Goal: Task Accomplishment & Management: Use online tool/utility

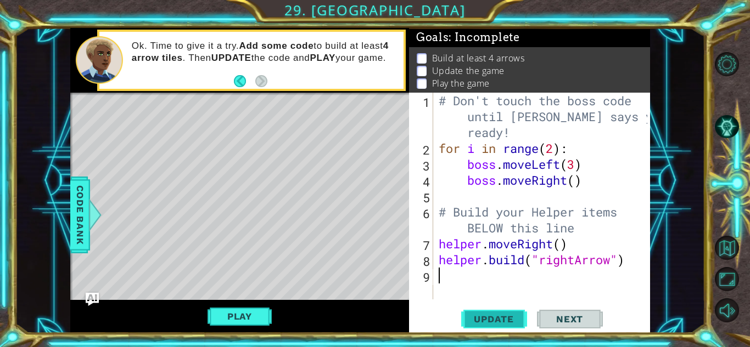
click at [486, 316] on span "Update" at bounding box center [494, 319] width 62 height 11
click at [259, 315] on button "Play" at bounding box center [239, 316] width 64 height 21
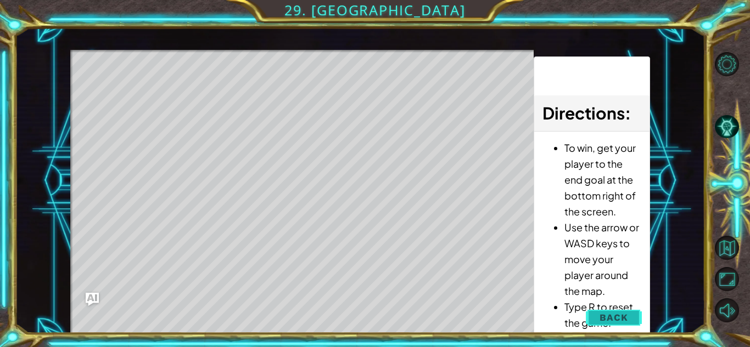
click at [608, 316] on span "Back" at bounding box center [613, 317] width 28 height 11
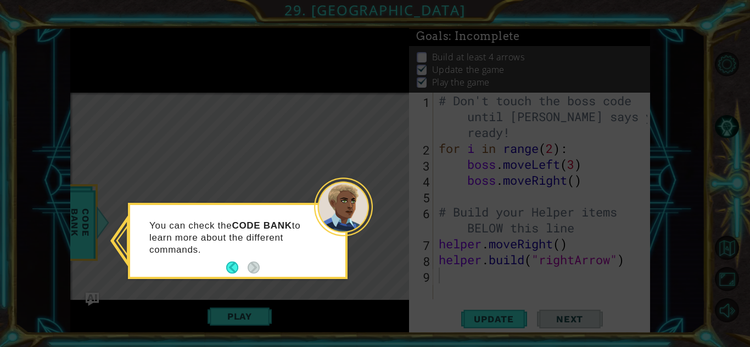
click at [224, 272] on div "You can check the CODE BANK to learn more about the different commands." at bounding box center [237, 244] width 215 height 68
click at [231, 280] on icon at bounding box center [375, 173] width 750 height 347
click at [236, 273] on button "Back" at bounding box center [236, 268] width 21 height 12
click at [237, 265] on icon at bounding box center [375, 173] width 750 height 347
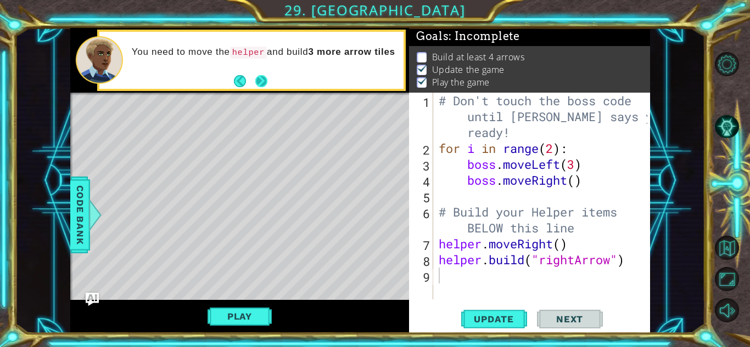
click at [263, 80] on button "Next" at bounding box center [261, 81] width 18 height 18
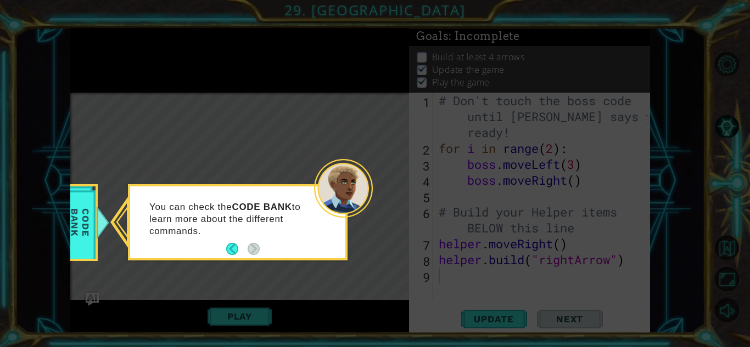
click at [379, 296] on icon at bounding box center [375, 173] width 750 height 347
click at [228, 250] on button "Back" at bounding box center [236, 249] width 21 height 12
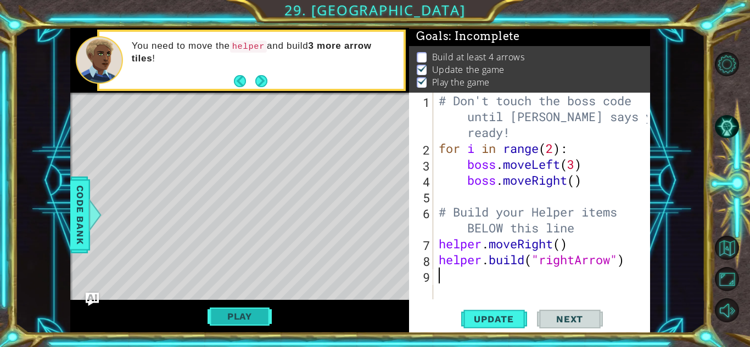
click at [237, 315] on button "Play" at bounding box center [239, 316] width 64 height 21
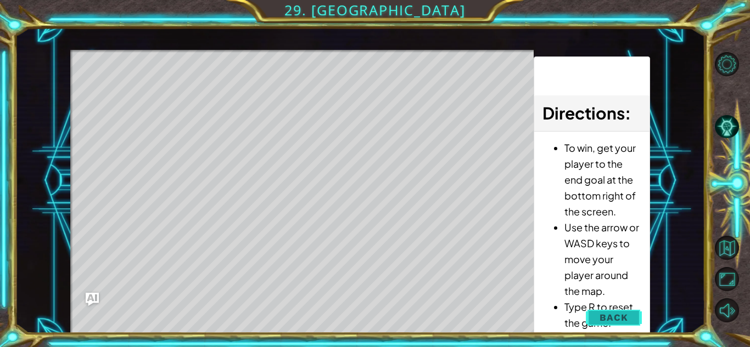
click at [604, 316] on span "Back" at bounding box center [613, 317] width 28 height 11
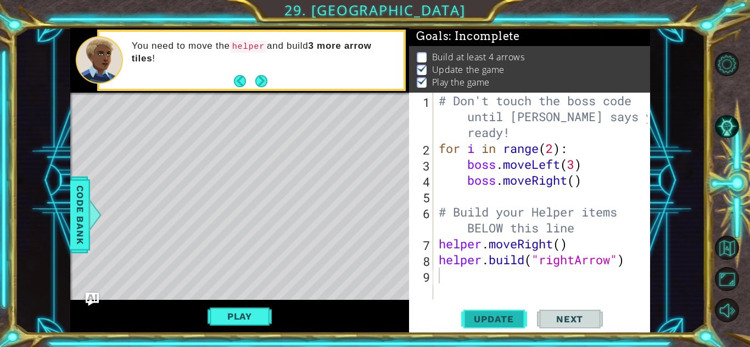
click at [498, 312] on button "Update" at bounding box center [494, 319] width 66 height 24
click at [504, 314] on span "Update" at bounding box center [494, 319] width 62 height 11
click at [554, 317] on span "Next" at bounding box center [569, 319] width 49 height 11
click at [451, 165] on div "# Don't touch the boss code until [PERSON_NAME] says you're ready! for i in ran…" at bounding box center [544, 228] width 216 height 271
click at [503, 178] on div "# Don't touch the boss code until [PERSON_NAME] says you're ready! for i in ran…" at bounding box center [544, 228] width 216 height 271
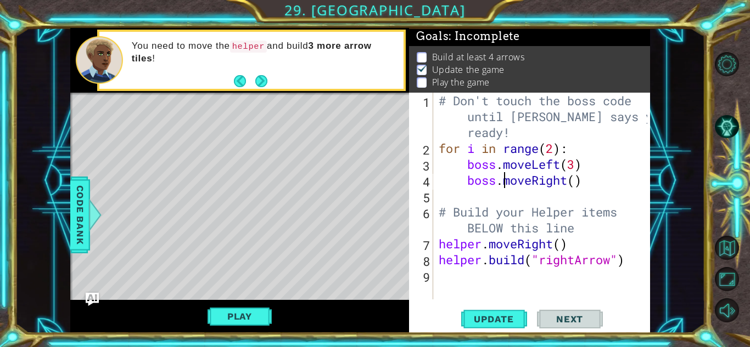
type textarea "boss.moveRight()"
click at [577, 272] on div "# Don't touch the boss code until [PERSON_NAME] says you're ready! for i in ran…" at bounding box center [544, 228] width 216 height 271
click at [578, 301] on div "1 2 3 4 5 6 7 8 9 # Don't touch the boss code until [PERSON_NAME] says you're r…" at bounding box center [529, 213] width 241 height 240
click at [570, 322] on span "Next" at bounding box center [569, 319] width 49 height 11
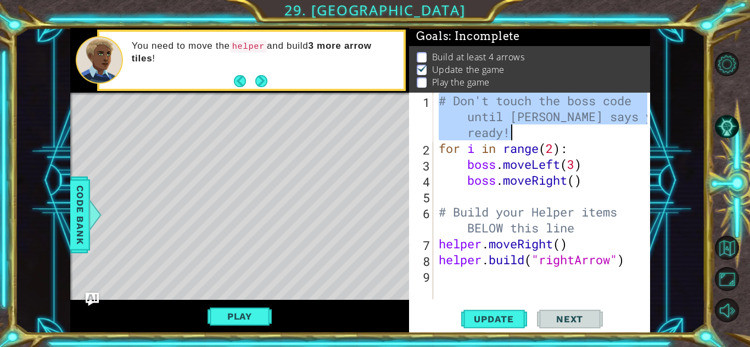
drag, startPoint x: 436, startPoint y: 100, endPoint x: 518, endPoint y: 137, distance: 89.2
click at [518, 137] on div "# Don't touch the boss code until [PERSON_NAME] says you're ready! for i in ran…" at bounding box center [544, 228] width 216 height 271
type textarea "# Don't touch the boss code until [PERSON_NAME] says you're ready!"
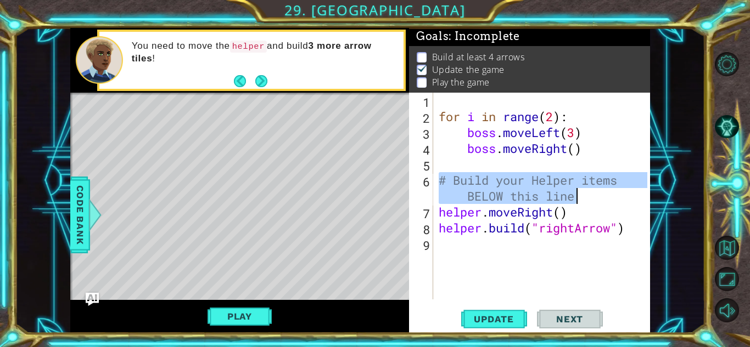
drag, startPoint x: 438, startPoint y: 176, endPoint x: 589, endPoint y: 193, distance: 152.4
click at [589, 193] on div "for i in range ( 2 ) : boss . moveLeft ( 3 ) boss . moveRight ( ) # Build your …" at bounding box center [544, 212] width 216 height 239
type textarea "# Build your Helper items BELOW this line"
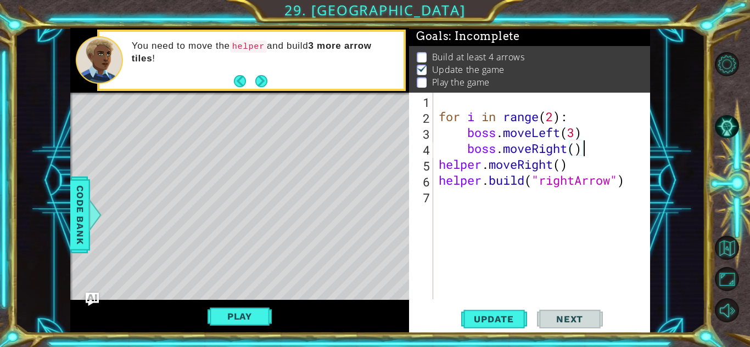
click at [464, 148] on div "for i in range ( 2 ) : boss . moveLeft ( 3 ) boss . moveRight ( ) helper . move…" at bounding box center [544, 212] width 216 height 239
click at [462, 135] on div "for i in range ( 2 ) : boss . moveLeft ( 3 ) boss . moveRight ( ) helper . move…" at bounding box center [544, 212] width 216 height 239
click at [465, 134] on div "for i in range ( 2 ) : boss . moveLeft ( 3 ) boss . moveRight ( ) helper . move…" at bounding box center [544, 212] width 216 height 239
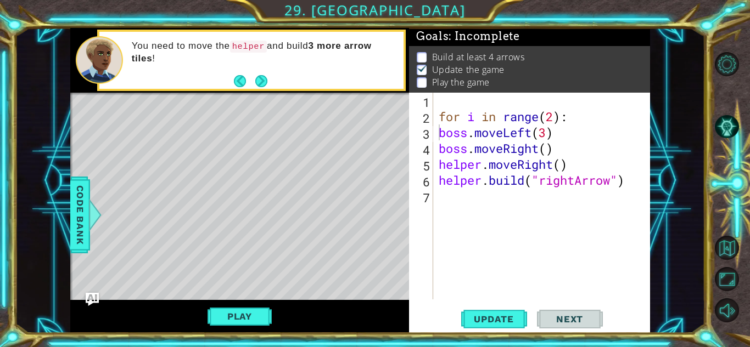
click at [435, 114] on div "boss.moveLeft(3) 1 2 3 4 5 6 7 for i in range ( 2 ) : boss . moveLeft ( 3 ) bos…" at bounding box center [528, 196] width 238 height 207
click at [438, 116] on div "for i in range ( 2 ) : boss . moveLeft ( 3 ) boss . moveRight ( ) helper . move…" at bounding box center [544, 212] width 216 height 239
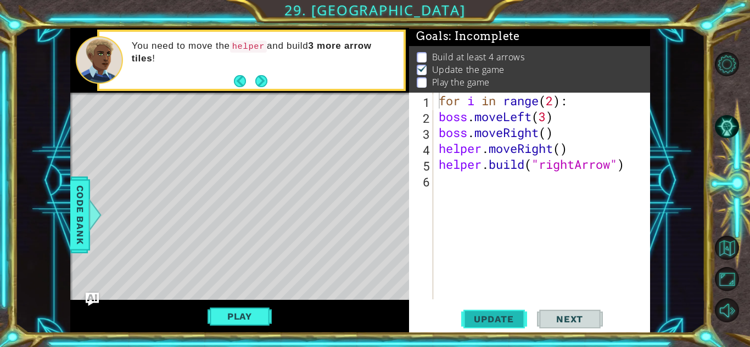
click at [521, 317] on span "Update" at bounding box center [494, 319] width 62 height 11
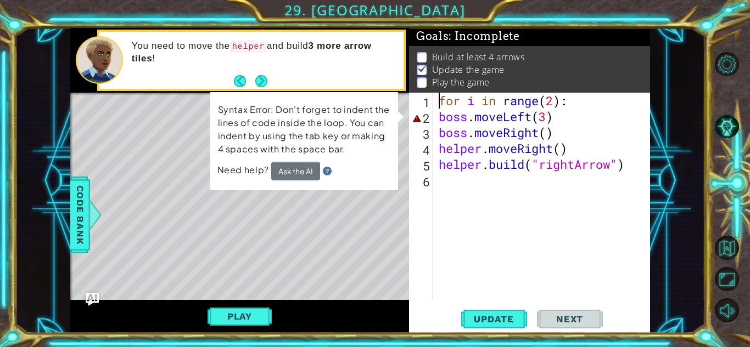
click at [436, 117] on div "for i in range ( 2 ) : boss . moveLeft ( 3 ) boss . moveRight ( ) helper . move…" at bounding box center [544, 212] width 216 height 239
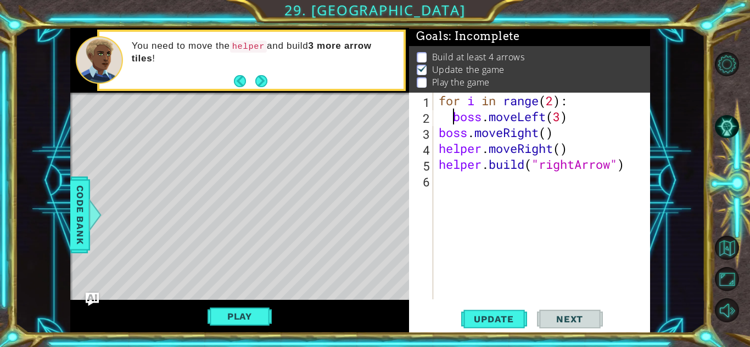
type textarea "boss.moveLeft(3)"
click at [506, 323] on span "Update" at bounding box center [494, 319] width 62 height 11
click at [453, 181] on div "for i in range ( 2 ) : boss . moveLeft ( 3 ) boss . moveRight ( ) helper . move…" at bounding box center [544, 212] width 216 height 239
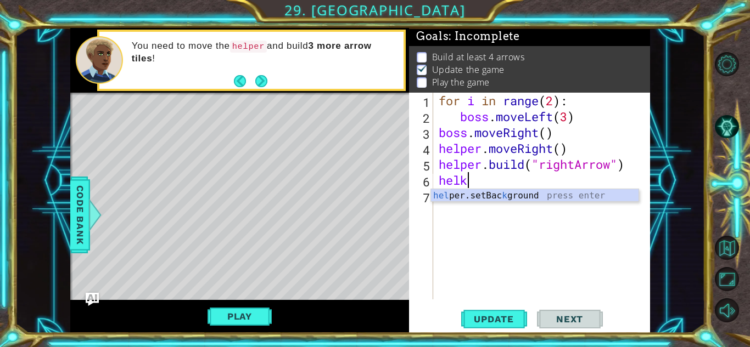
scroll to position [0, 1]
type textarea "hel"
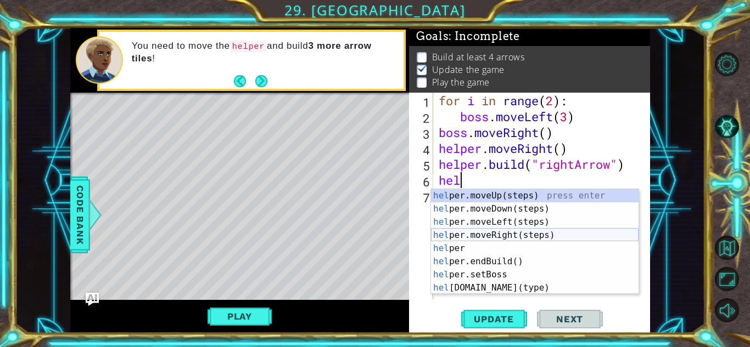
click at [496, 238] on div "hel per.moveUp(steps) press enter hel per.moveDown(steps) press enter hel per.m…" at bounding box center [534, 255] width 207 height 132
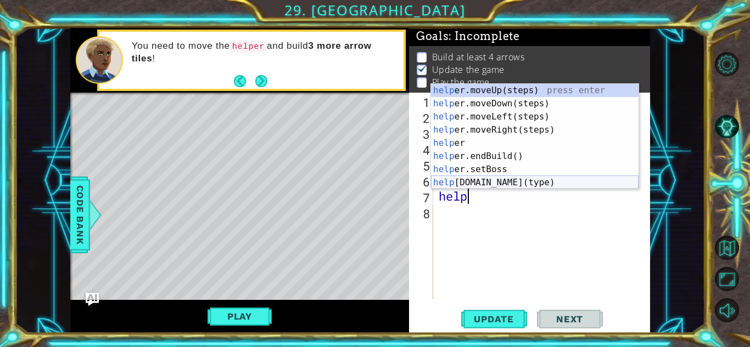
click at [516, 183] on div "help er.moveUp(steps) press enter help er.moveDown(steps) press enter help er.m…" at bounding box center [534, 150] width 207 height 132
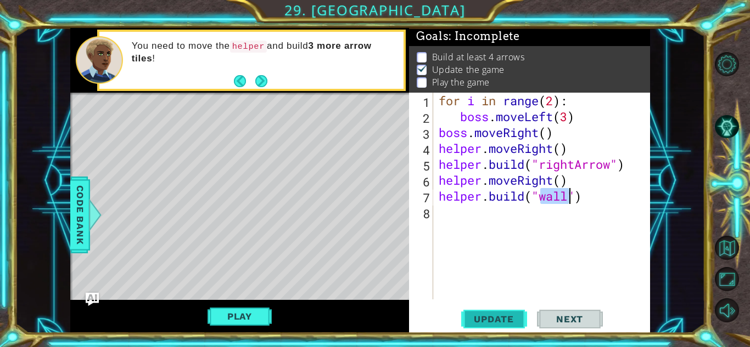
type textarea "[DOMAIN_NAME]("wall")"
click at [492, 317] on span "Update" at bounding box center [494, 319] width 62 height 11
click at [457, 223] on div "for i in range ( 2 ) : boss . moveLeft ( 3 ) boss . moveRight ( ) helper . move…" at bounding box center [544, 212] width 216 height 239
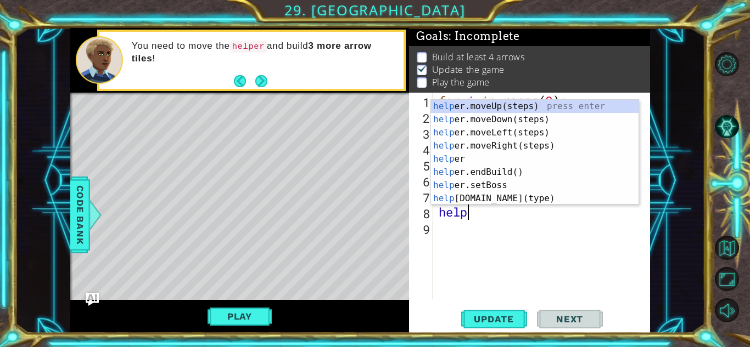
scroll to position [0, 1]
type textarea "helper"
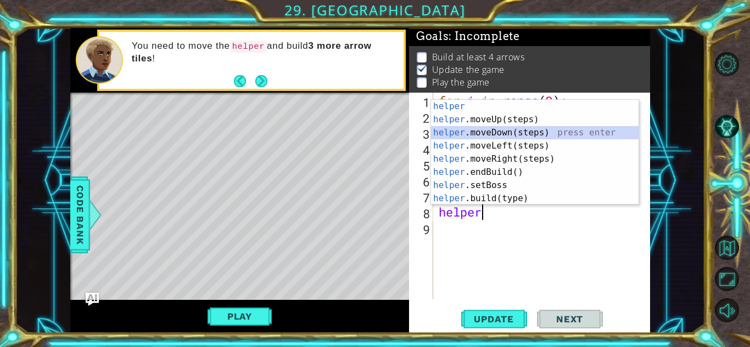
click at [523, 134] on div "helper press enter helper .moveUp(steps) press enter helper .moveDown(steps) pr…" at bounding box center [534, 166] width 207 height 132
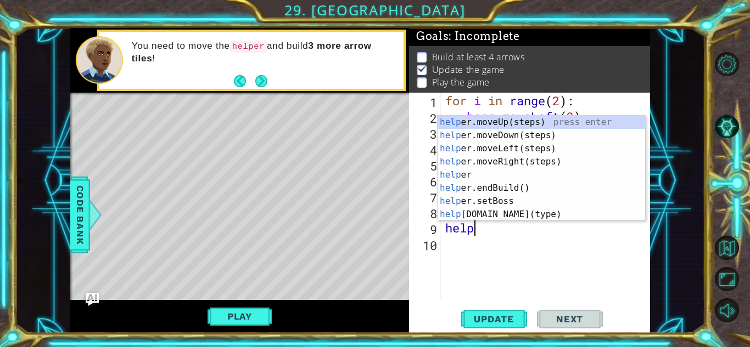
type textarea "helpr"
click at [556, 163] on div "help e r .moveUp(steps) press enter help e r .moveDown(steps) press enter help …" at bounding box center [540, 182] width 207 height 132
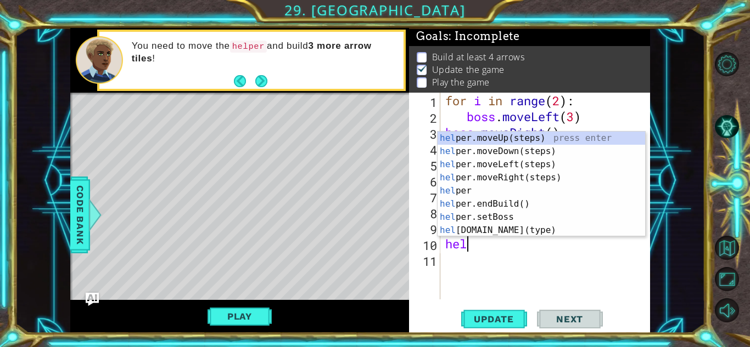
type textarea "help"
click at [502, 153] on div "help er.moveUp(steps) press enter help er.moveDown(steps) press enter help er.m…" at bounding box center [540, 198] width 207 height 132
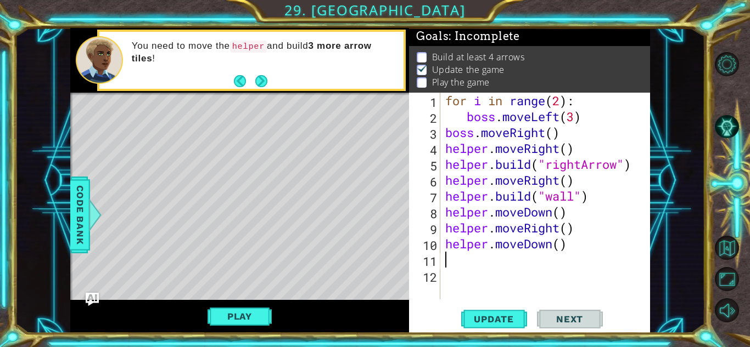
scroll to position [0, 0]
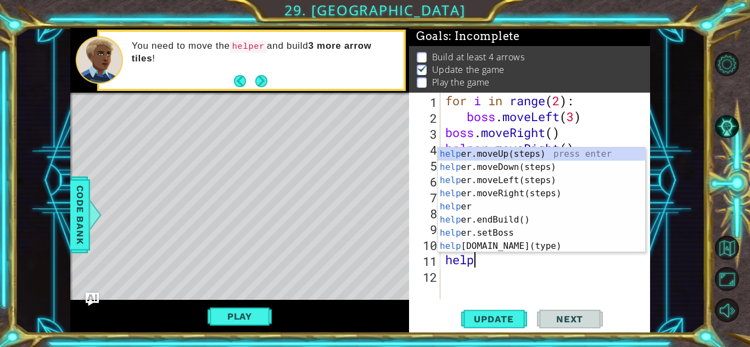
type textarea "helpr"
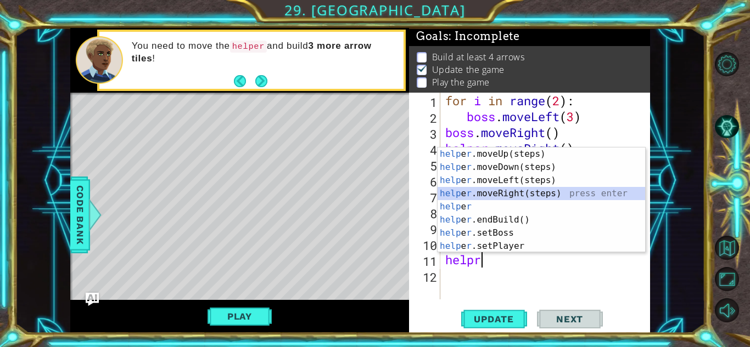
click at [507, 193] on div "help e r .moveUp(steps) press enter help e r .moveDown(steps) press enter help …" at bounding box center [540, 214] width 207 height 132
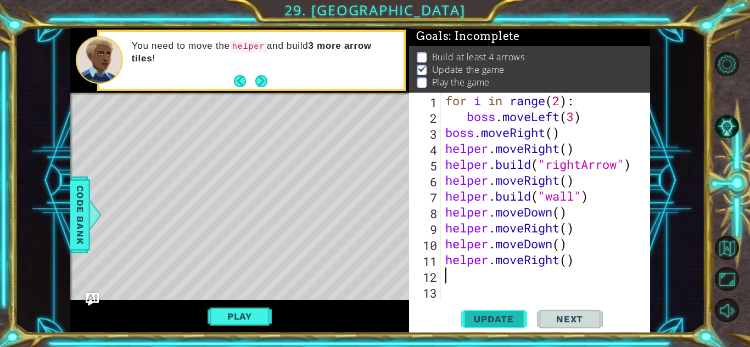
click at [491, 328] on button "Update" at bounding box center [494, 319] width 66 height 24
type textarea "helper.moveRight()"
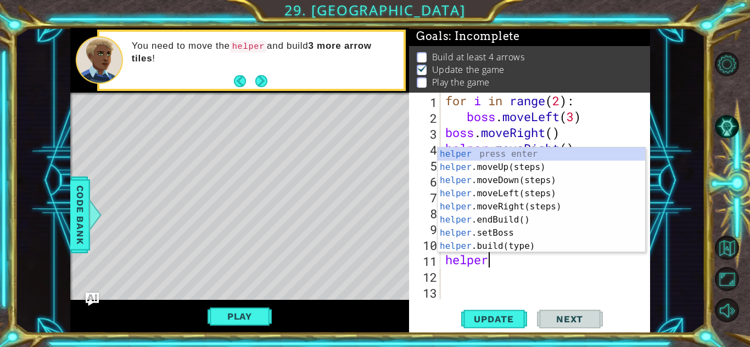
type textarea "h"
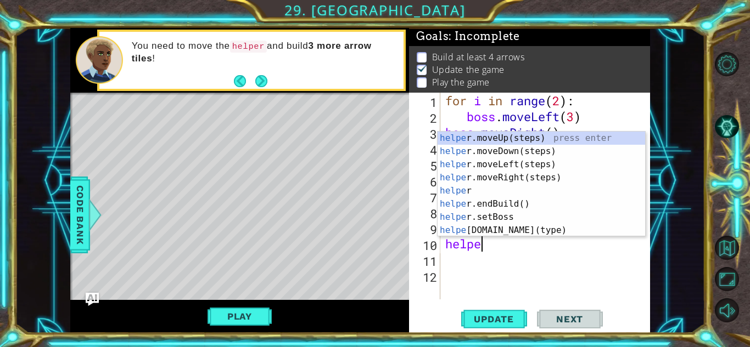
type textarea "h"
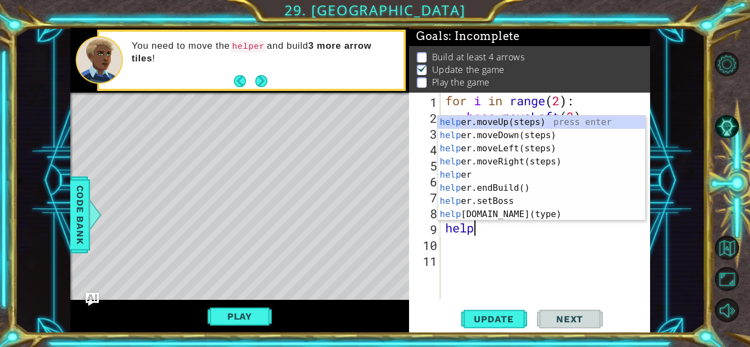
type textarea "h"
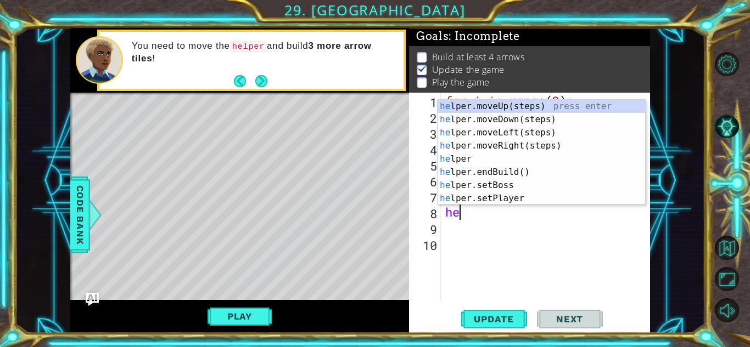
type textarea "h"
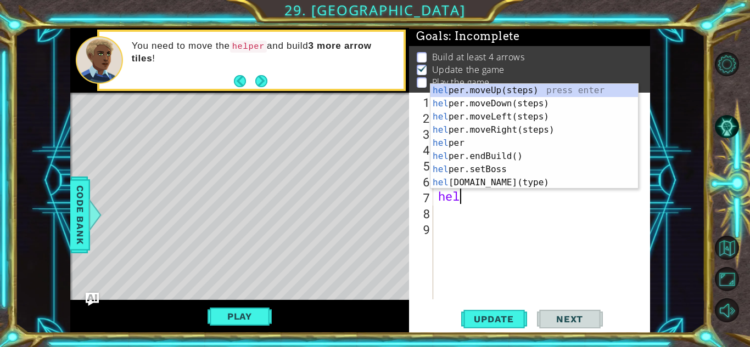
scroll to position [0, 1]
click at [519, 183] on div "help er.moveUp(steps) press enter help er.moveDown(steps) press enter help er.m…" at bounding box center [533, 150] width 207 height 132
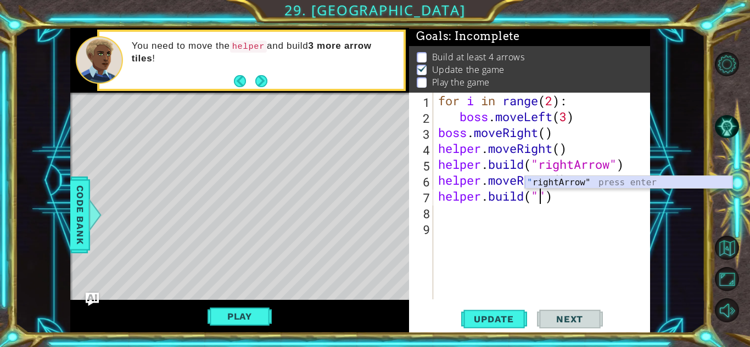
click at [571, 182] on div "" rightArrow" press enter" at bounding box center [628, 196] width 207 height 40
type textarea "[DOMAIN_NAME]("rightArrow")"
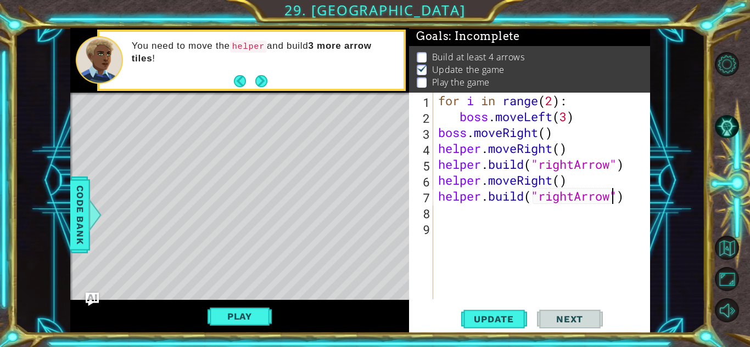
scroll to position [0, 0]
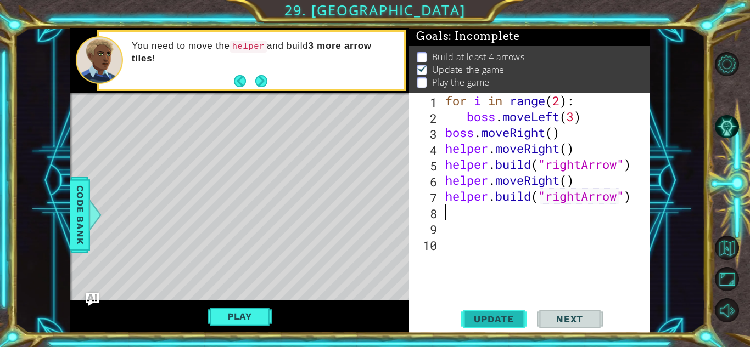
click at [481, 317] on span "Update" at bounding box center [494, 319] width 62 height 11
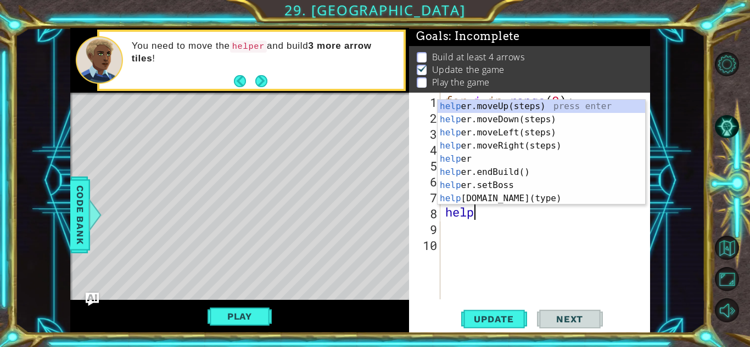
scroll to position [0, 1]
type textarea "helprb"
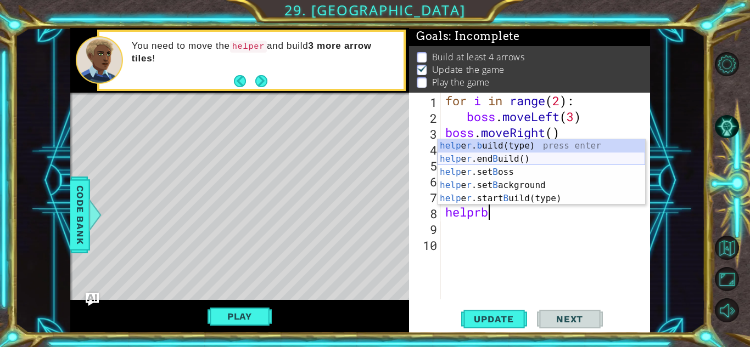
click at [528, 161] on div "help e r . b uild(type) press enter help e r .end B uild() press enter help e r…" at bounding box center [540, 185] width 207 height 92
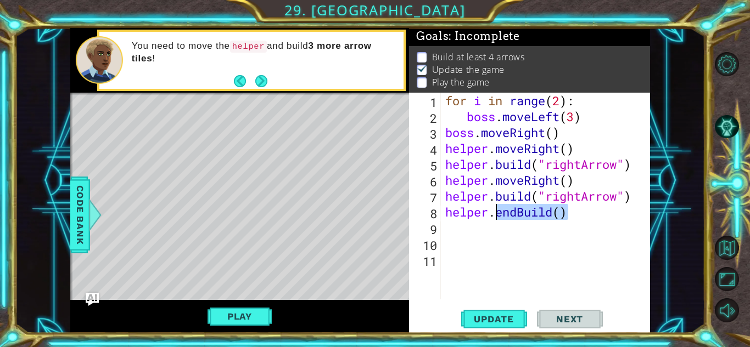
drag, startPoint x: 574, startPoint y: 215, endPoint x: 497, endPoint y: 212, distance: 76.9
click at [497, 212] on div "for i in range ( 2 ) : boss . moveLeft ( 3 ) boss . moveRight ( ) helper . move…" at bounding box center [548, 212] width 210 height 239
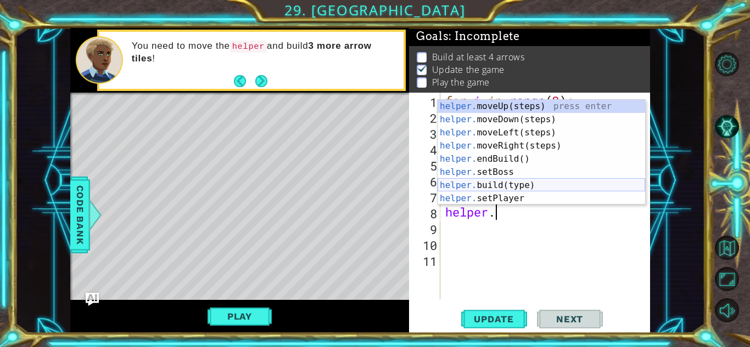
click at [525, 187] on div "helper. moveUp(steps) press enter helper. moveDown(steps) press enter helper. m…" at bounding box center [540, 166] width 207 height 132
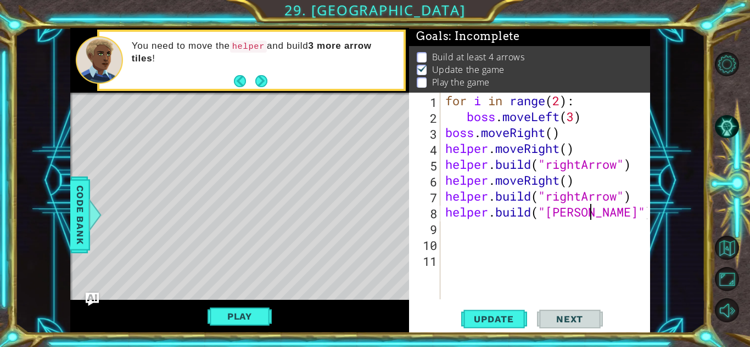
scroll to position [0, 7]
click at [581, 217] on div "for i in range ( 2 ) : boss . moveLeft ( 3 ) boss . moveRight ( ) helper . move…" at bounding box center [548, 212] width 210 height 239
type textarea "[DOMAIN_NAME]("downArrow")"
click at [493, 316] on span "Update" at bounding box center [494, 319] width 62 height 11
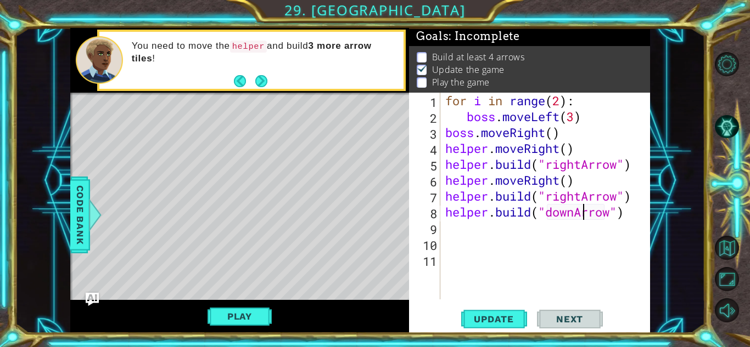
click at [457, 234] on div "for i in range ( 2 ) : boss . moveLeft ( 3 ) boss . moveRight ( ) helper . move…" at bounding box center [548, 212] width 210 height 239
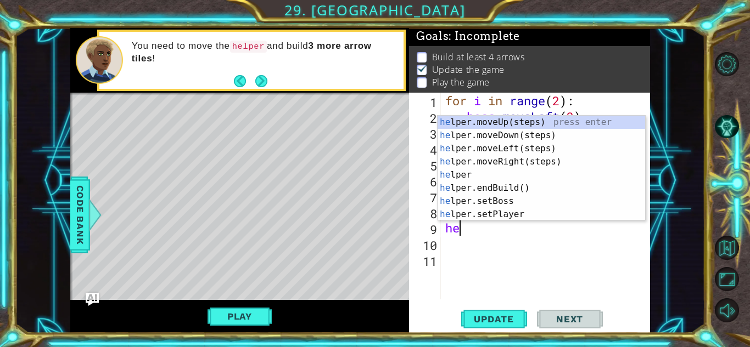
type textarea "helpr"
click at [491, 138] on div "help e r .moveUp(steps) press enter help e r .moveDown(steps) press enter help …" at bounding box center [540, 182] width 207 height 132
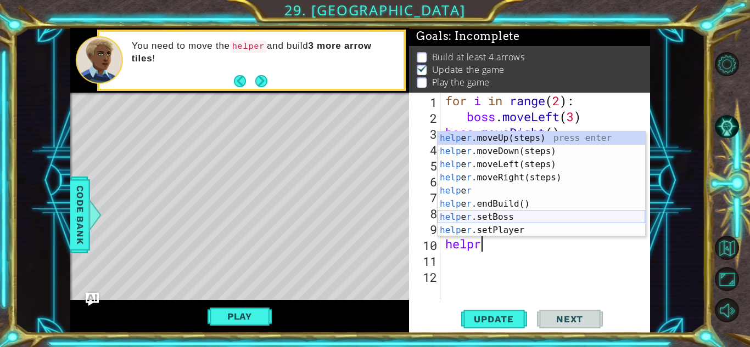
type textarea "helprb"
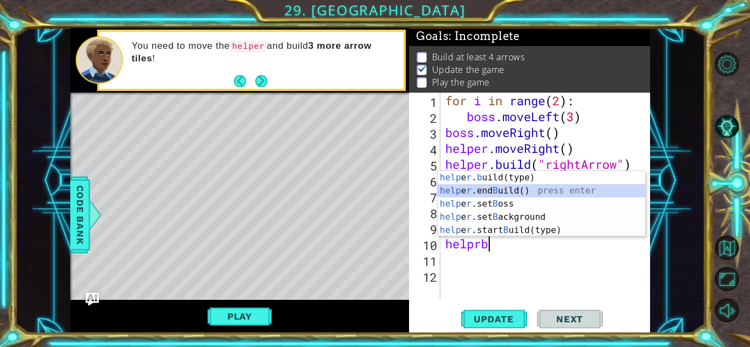
click at [538, 188] on div "help e r . b uild(type) press enter help e r .end B uild() press enter help e r…" at bounding box center [540, 217] width 207 height 92
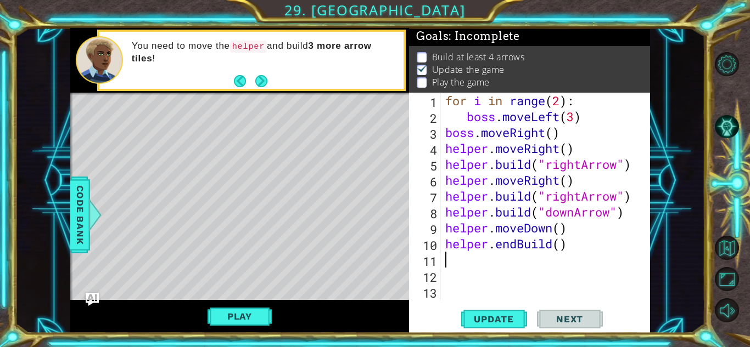
scroll to position [0, 0]
drag, startPoint x: 571, startPoint y: 244, endPoint x: 501, endPoint y: 244, distance: 70.3
click at [501, 244] on div "for i in range ( 2 ) : boss . moveLeft ( 3 ) boss . moveRight ( ) helper . move…" at bounding box center [548, 212] width 210 height 239
click at [569, 242] on div "for i in range ( 2 ) : boss . moveLeft ( 3 ) boss . moveRight ( ) helper . move…" at bounding box center [545, 196] width 204 height 207
drag, startPoint x: 569, startPoint y: 242, endPoint x: 498, endPoint y: 242, distance: 70.3
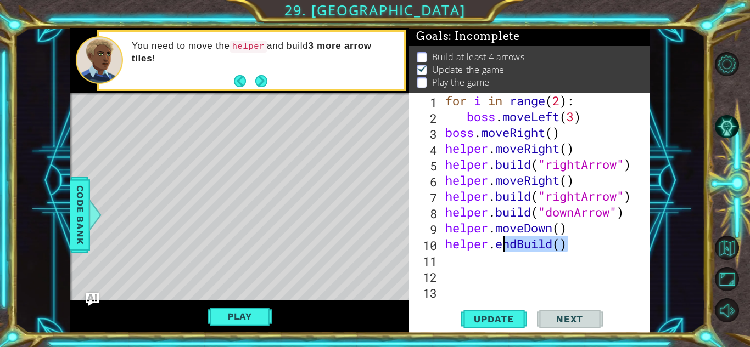
click at [498, 242] on div "for i in range ( 2 ) : boss . moveLeft ( 3 ) boss . moveRight ( ) helper . move…" at bounding box center [548, 212] width 210 height 239
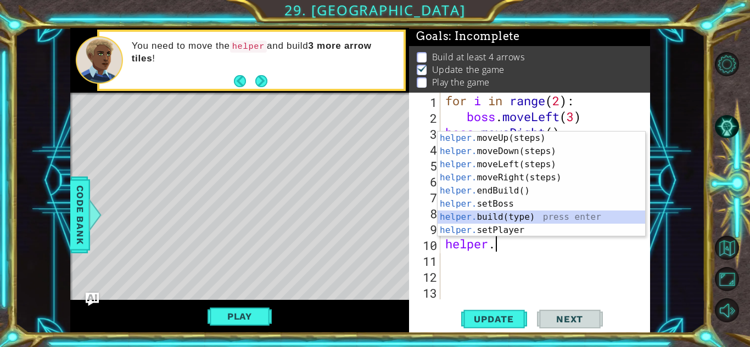
click at [518, 220] on div "helper. moveUp(steps) press enter helper. moveDown(steps) press enter helper. m…" at bounding box center [540, 198] width 207 height 132
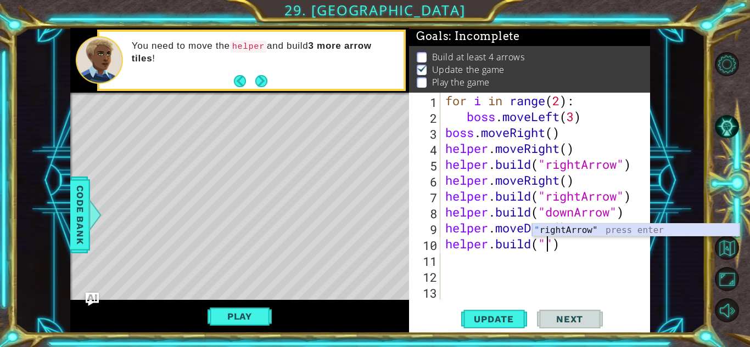
click at [592, 231] on div "" rightArrow" press enter" at bounding box center [635, 244] width 207 height 40
type textarea "[DOMAIN_NAME]("rightArrow")"
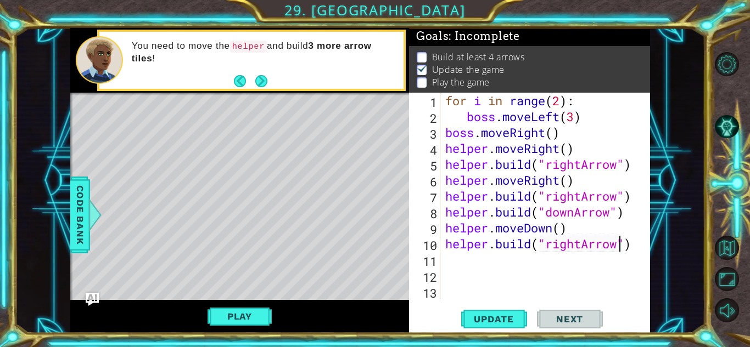
click at [462, 260] on div "for i in range ( 2 ) : boss . moveLeft ( 3 ) boss . moveRight ( ) helper . move…" at bounding box center [548, 212] width 210 height 239
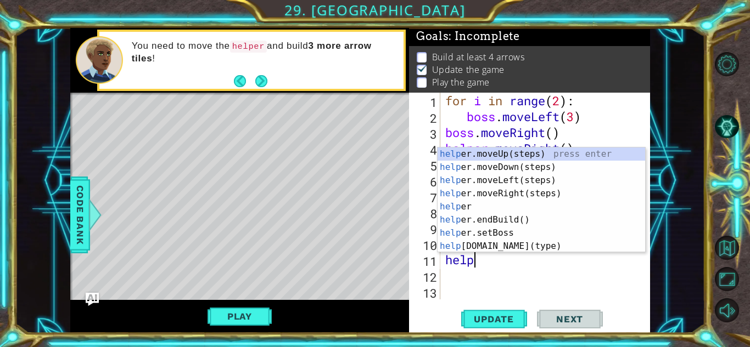
type textarea "helpr"
click at [520, 167] on div "help e r .moveUp(steps) press enter help e r .moveDown(steps) press enter help …" at bounding box center [540, 214] width 207 height 132
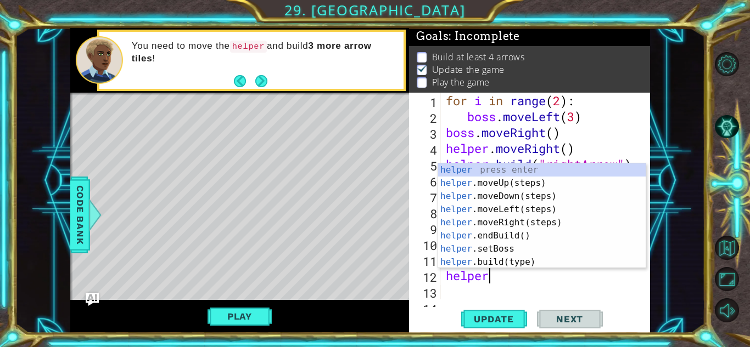
type textarea "helperb"
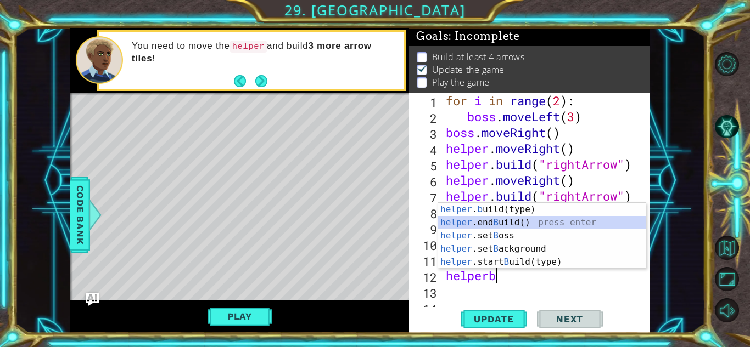
click at [518, 223] on div "helper . b uild(type) press enter helper .end B uild() press enter helper .set …" at bounding box center [541, 249] width 207 height 92
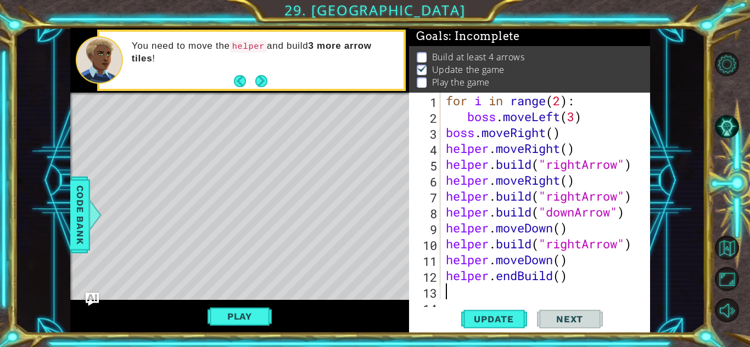
scroll to position [0, 0]
drag, startPoint x: 569, startPoint y: 276, endPoint x: 498, endPoint y: 273, distance: 70.9
click at [498, 273] on div "for i in range ( 2 ) : boss . moveLeft ( 3 ) boss . moveRight ( ) helper . move…" at bounding box center [547, 212] width 209 height 239
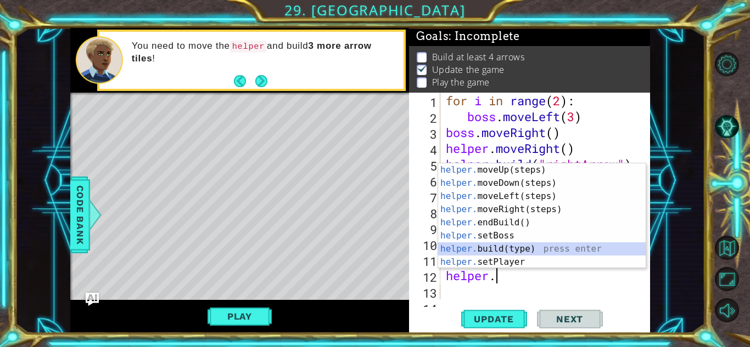
click at [512, 247] on div "helper. moveUp(steps) press enter helper. moveDown(steps) press enter helper. m…" at bounding box center [541, 230] width 207 height 132
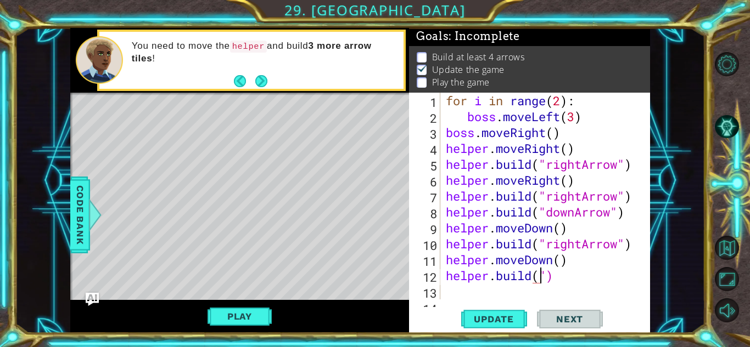
scroll to position [0, 4]
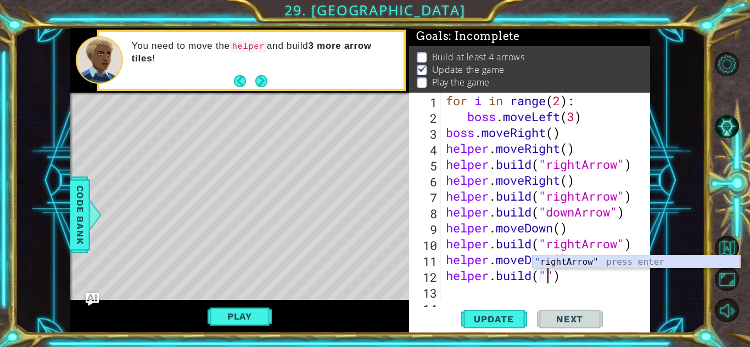
click at [563, 263] on div "" rightArrow" press enter" at bounding box center [635, 276] width 207 height 40
type textarea "[DOMAIN_NAME]("rightArrow")"
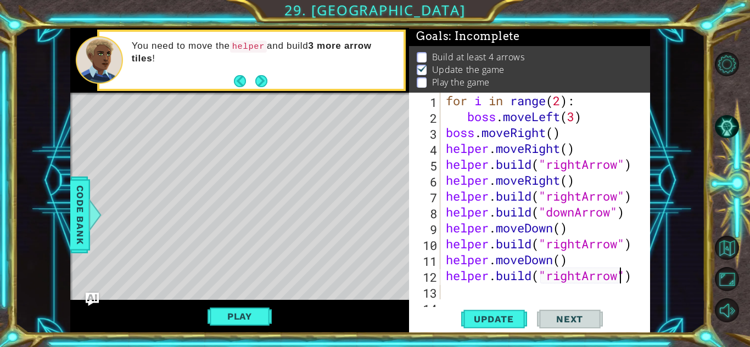
click at [455, 290] on div "for i in range ( 2 ) : boss . moveLeft ( 3 ) boss . moveRight ( ) helper . move…" at bounding box center [547, 212] width 209 height 239
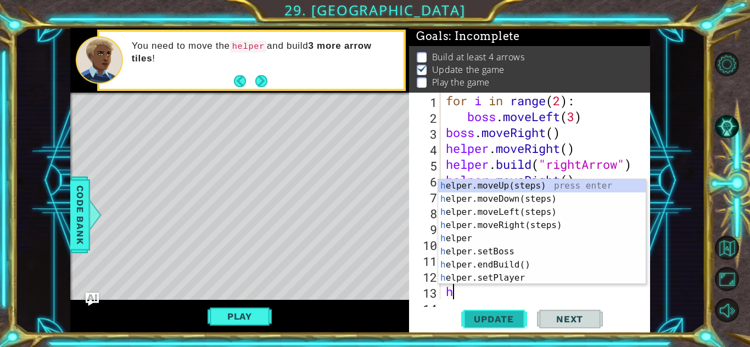
type textarea "helpr"
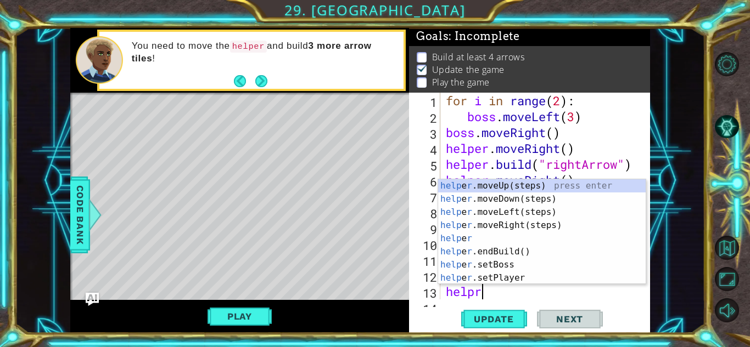
scroll to position [0, 1]
click at [536, 196] on div "help e r .moveUp(steps) press enter help e r .moveDown(steps) press enter help …" at bounding box center [541, 245] width 207 height 132
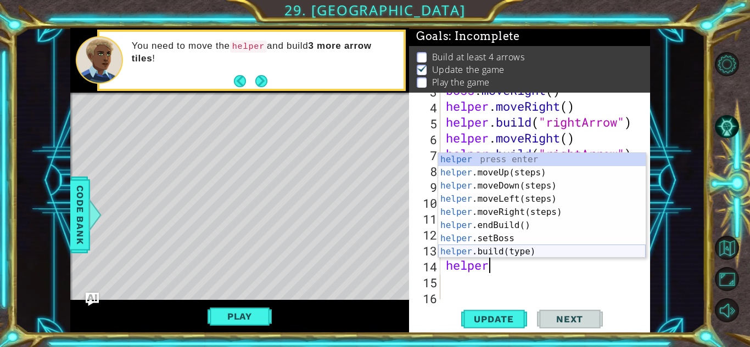
click at [507, 246] on div "helper press enter helper .moveUp(steps) press enter helper .moveDown(steps) pr…" at bounding box center [541, 219] width 207 height 132
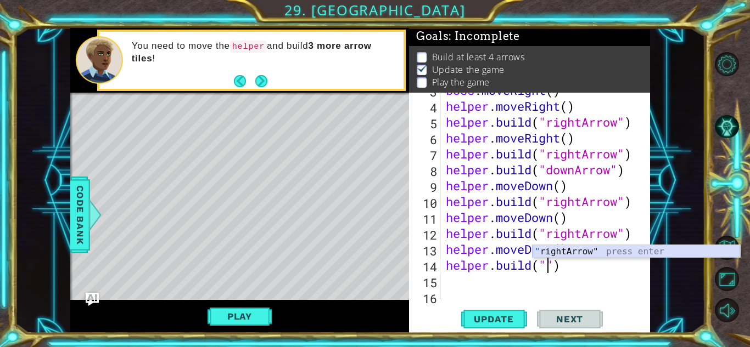
click at [579, 247] on div "" rightArrow" press enter" at bounding box center [635, 265] width 207 height 40
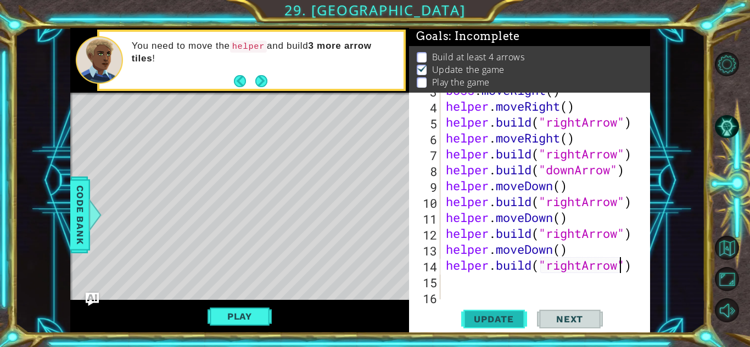
type textarea "[DOMAIN_NAME]("rightArrow")"
click at [496, 326] on button "Update" at bounding box center [494, 319] width 66 height 24
click at [468, 287] on div "boss . moveRight ( ) helper . moveRight ( ) helper . build ( "rightArrow" ) hel…" at bounding box center [547, 201] width 209 height 239
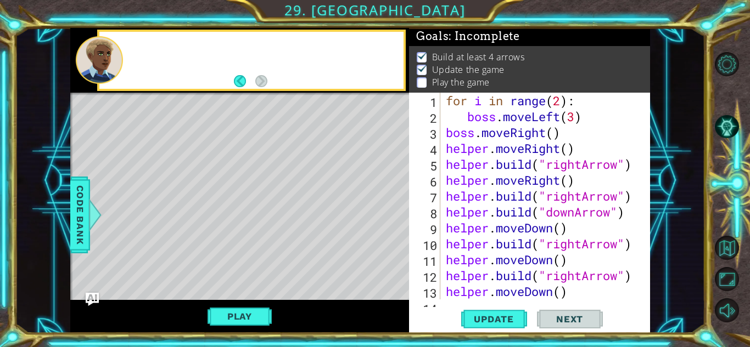
scroll to position [0, 0]
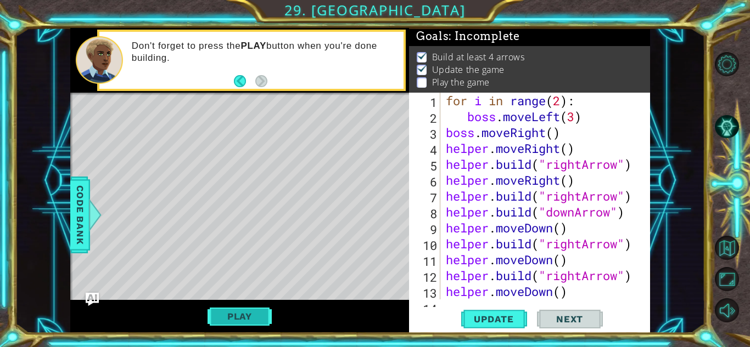
click at [243, 318] on button "Play" at bounding box center [239, 316] width 64 height 21
click at [233, 315] on button "Play" at bounding box center [239, 316] width 64 height 21
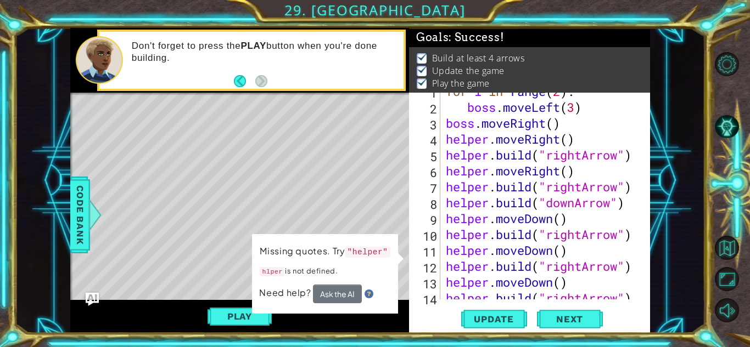
scroll to position [48, 0]
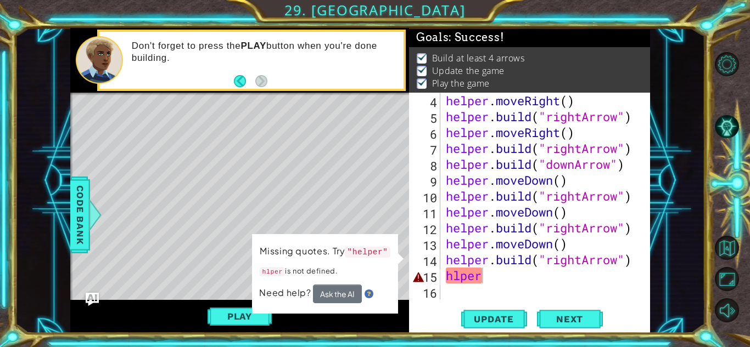
click at [493, 272] on div "helper . moveRight ( ) helper . build ( "rightArrow" ) helper . moveRight ( ) h…" at bounding box center [547, 212] width 209 height 239
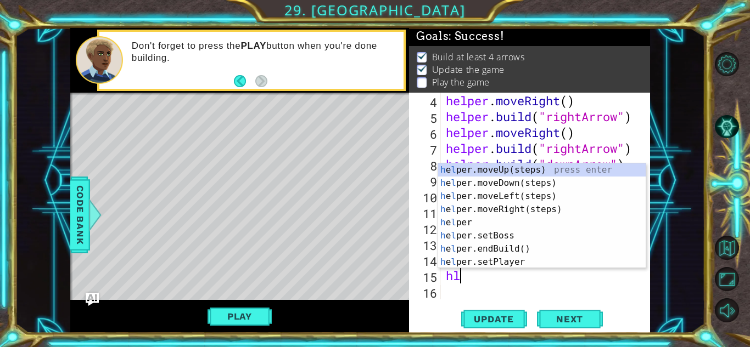
scroll to position [0, 0]
type textarea "h"
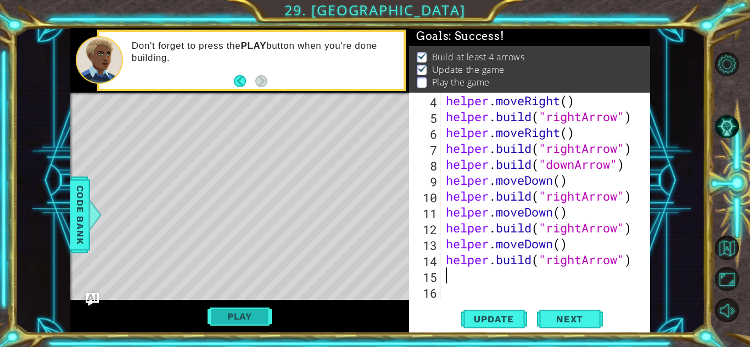
click at [266, 312] on button "Play" at bounding box center [239, 316] width 64 height 21
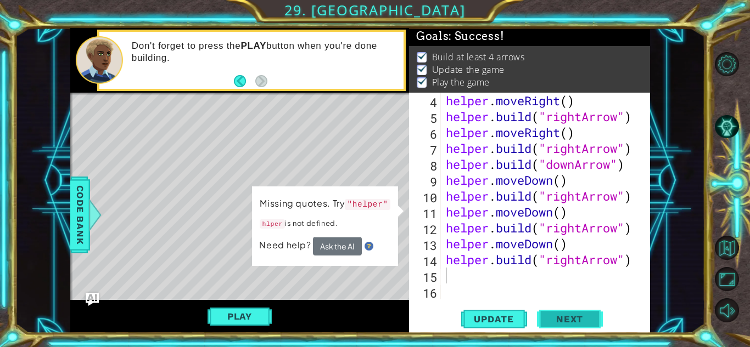
click at [589, 317] on span "Next" at bounding box center [569, 319] width 49 height 11
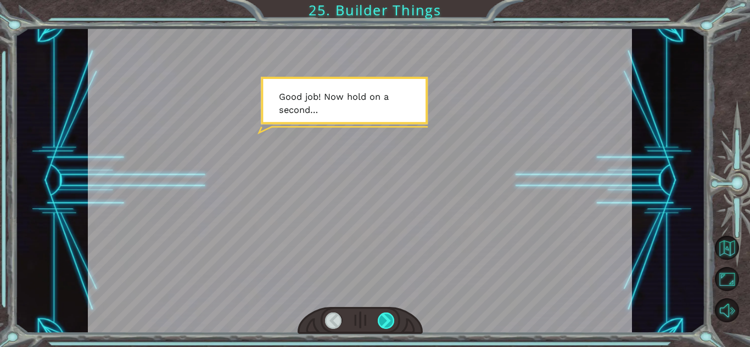
click at [388, 313] on div at bounding box center [386, 321] width 17 height 16
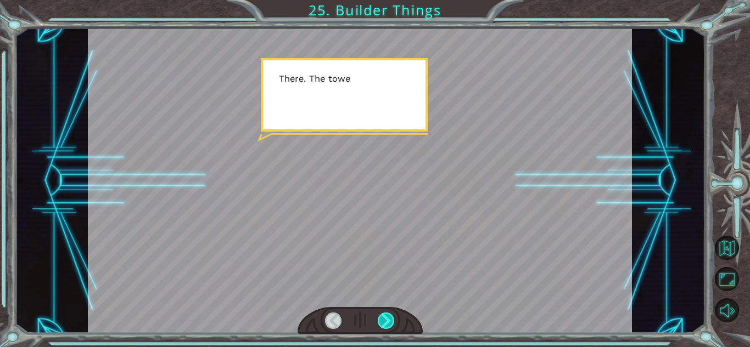
click at [388, 315] on div at bounding box center [386, 321] width 17 height 16
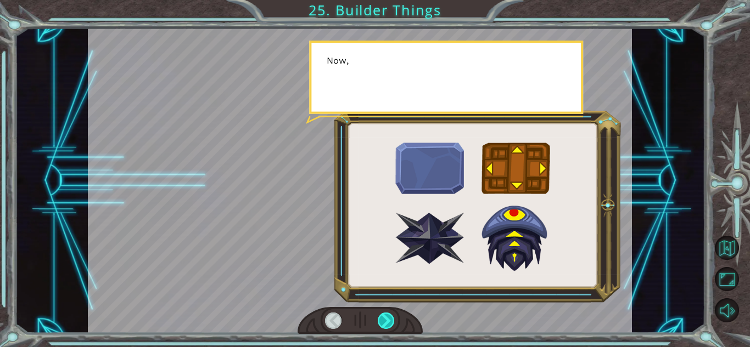
click at [388, 315] on div at bounding box center [386, 321] width 17 height 16
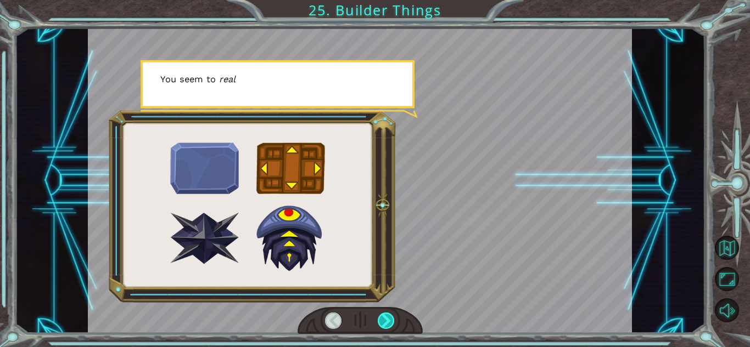
click at [388, 315] on div at bounding box center [386, 321] width 17 height 16
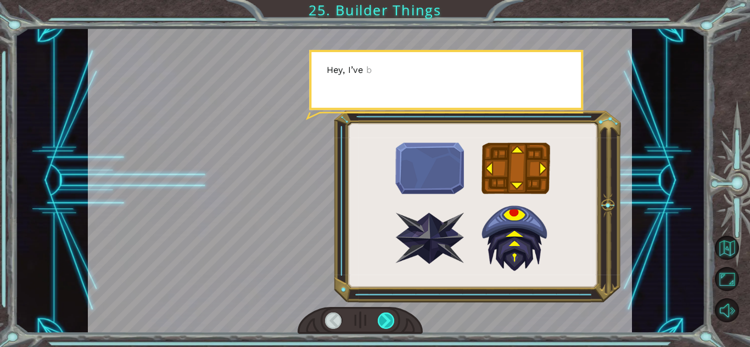
click at [388, 315] on div at bounding box center [386, 321] width 17 height 16
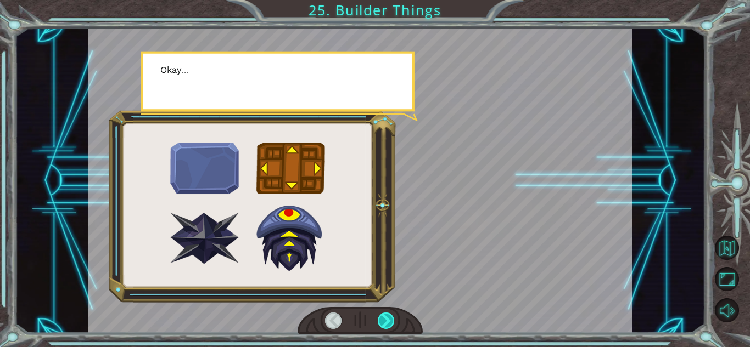
click at [388, 315] on div at bounding box center [386, 321] width 17 height 16
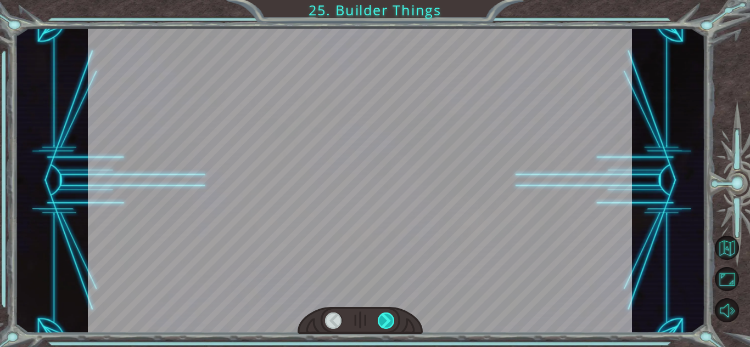
click at [388, 315] on div at bounding box center [386, 321] width 17 height 16
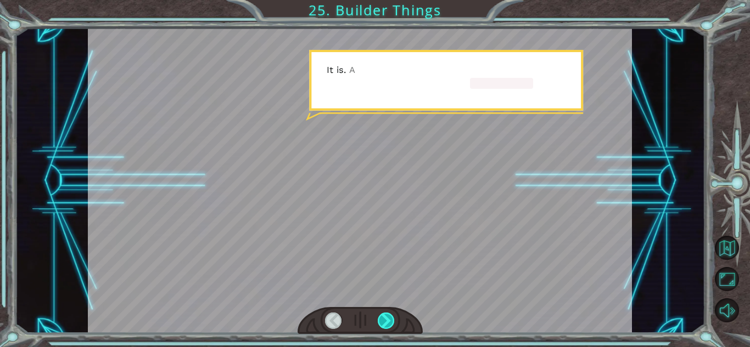
click at [388, 315] on div at bounding box center [386, 321] width 17 height 16
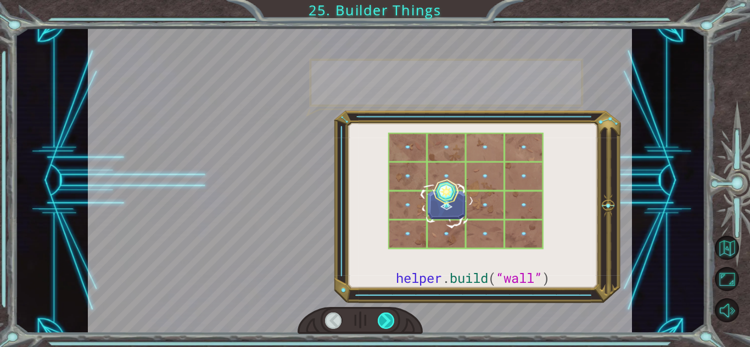
click at [388, 315] on div at bounding box center [386, 321] width 17 height 16
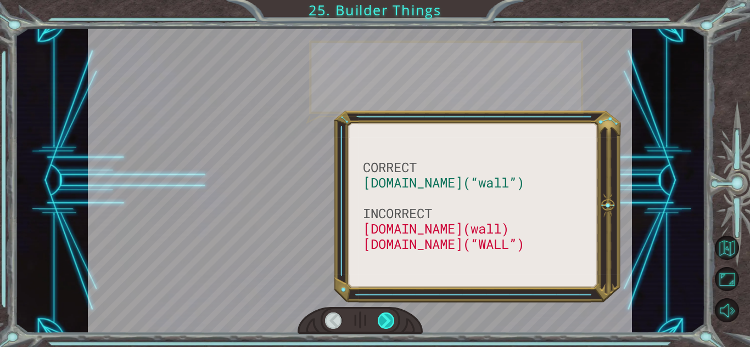
click at [388, 315] on div at bounding box center [386, 321] width 17 height 16
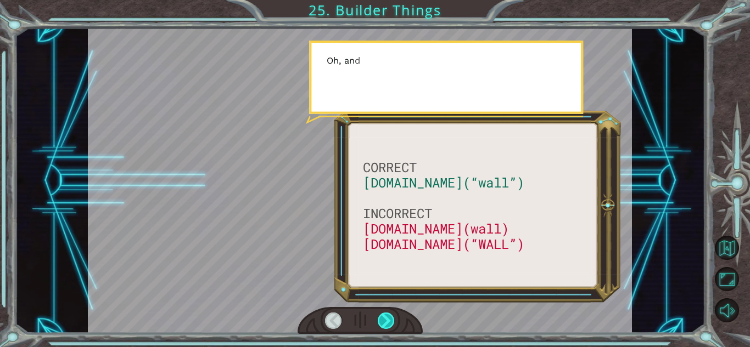
click at [388, 315] on div at bounding box center [386, 321] width 17 height 16
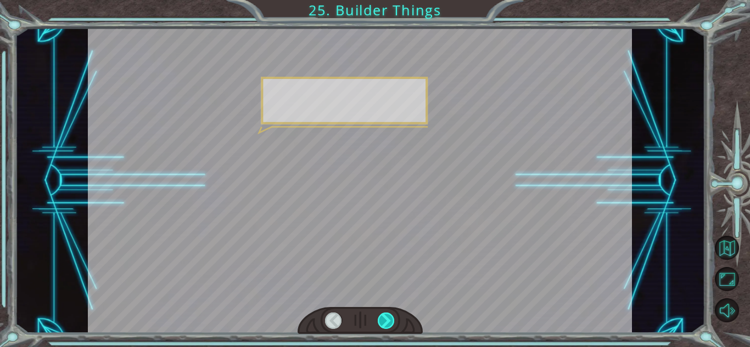
click at [388, 315] on div at bounding box center [386, 321] width 17 height 16
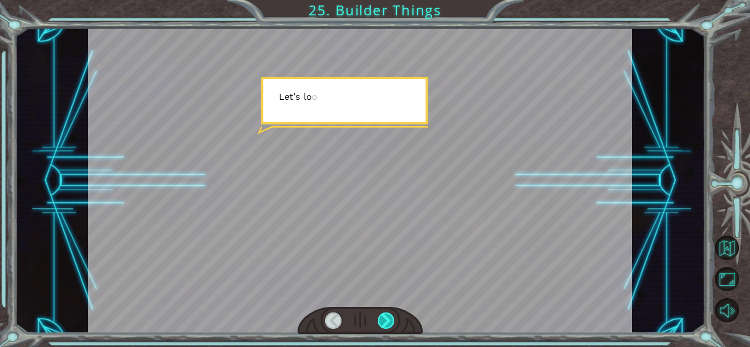
click at [388, 315] on div at bounding box center [386, 321] width 17 height 16
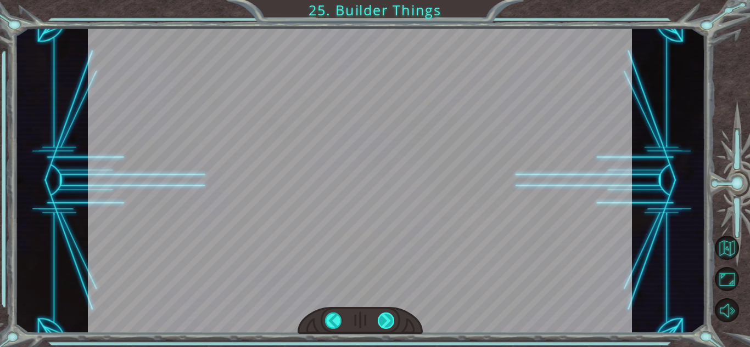
click at [388, 315] on div at bounding box center [386, 321] width 17 height 16
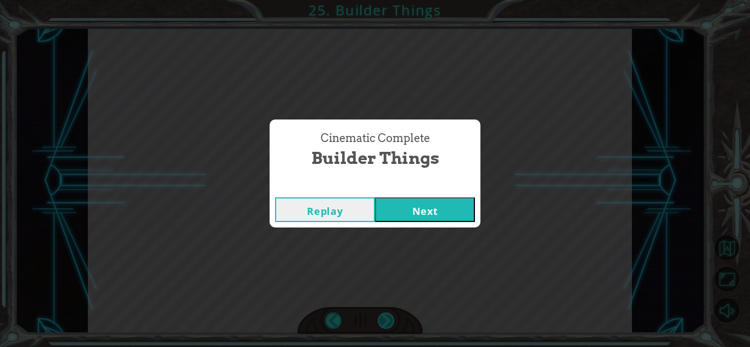
click at [388, 315] on div "Cinematic Complete Builder Things Replay Next" at bounding box center [375, 173] width 750 height 347
click at [397, 203] on button "Next" at bounding box center [425, 210] width 100 height 25
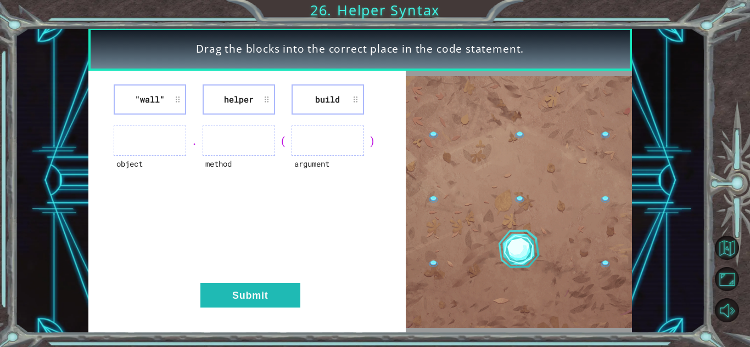
click at [338, 194] on div ""wall" helper build object . method ( argument ) Submit" at bounding box center [246, 202] width 317 height 263
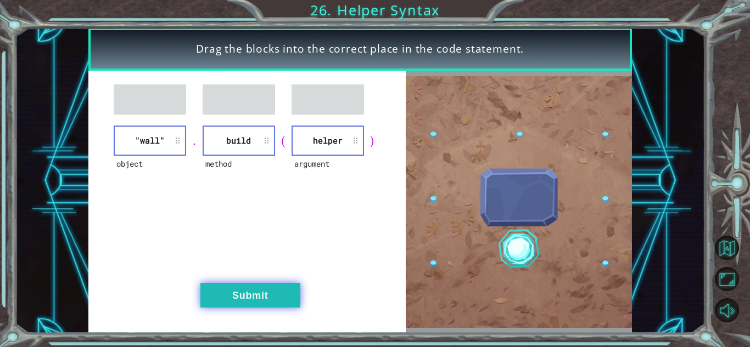
click at [248, 306] on button "Submit" at bounding box center [250, 295] width 100 height 25
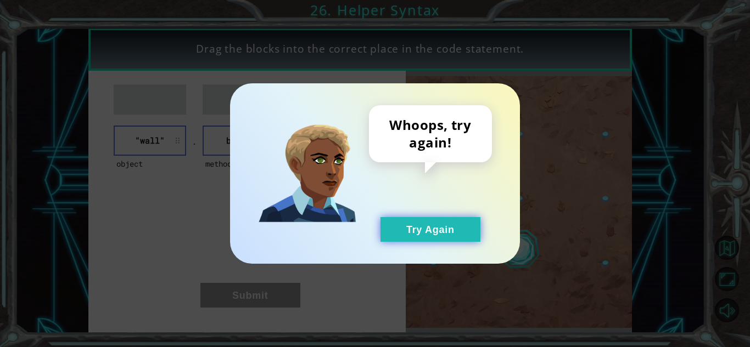
click at [431, 218] on button "Try Again" at bounding box center [430, 229] width 100 height 25
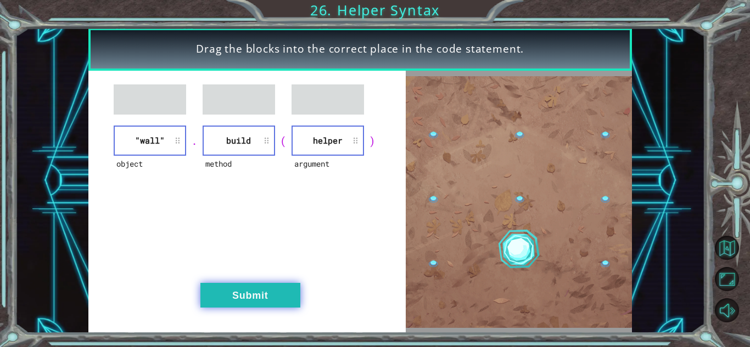
click at [238, 293] on button "Submit" at bounding box center [250, 295] width 100 height 25
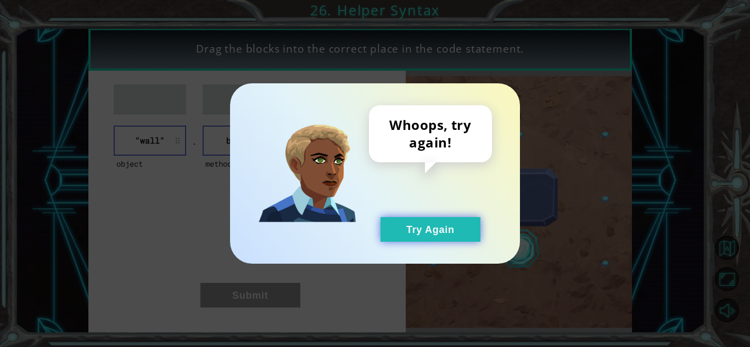
click at [471, 218] on button "Try Again" at bounding box center [430, 229] width 100 height 25
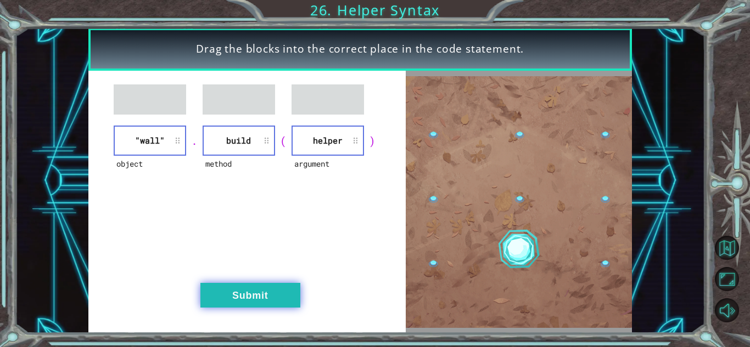
click at [225, 296] on button "Submit" at bounding box center [250, 295] width 100 height 25
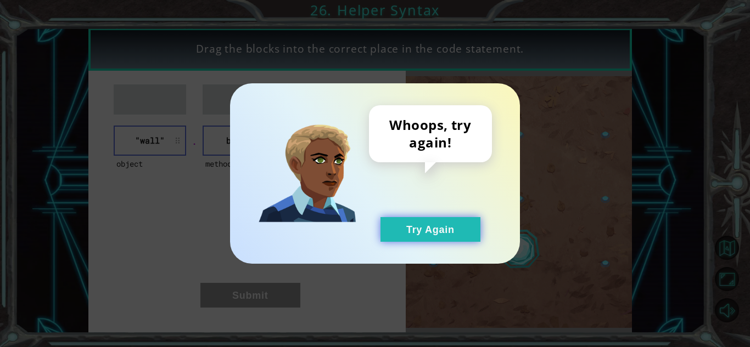
click at [452, 230] on button "Try Again" at bounding box center [430, 229] width 100 height 25
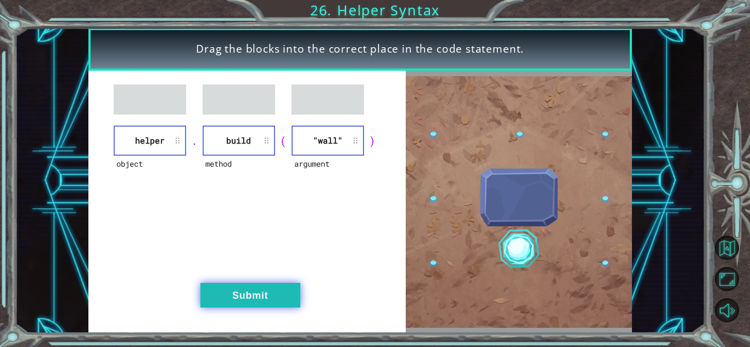
click at [223, 305] on button "Submit" at bounding box center [250, 295] width 100 height 25
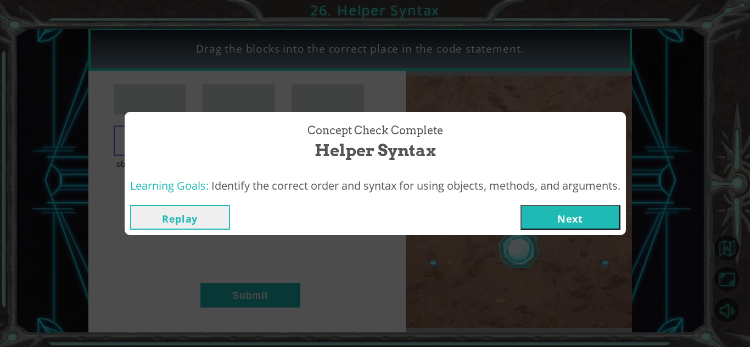
click at [546, 221] on button "Next" at bounding box center [570, 217] width 100 height 25
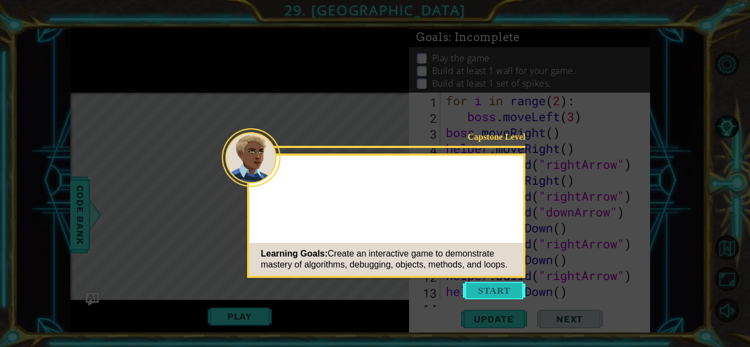
click at [493, 295] on button "Start" at bounding box center [494, 291] width 63 height 18
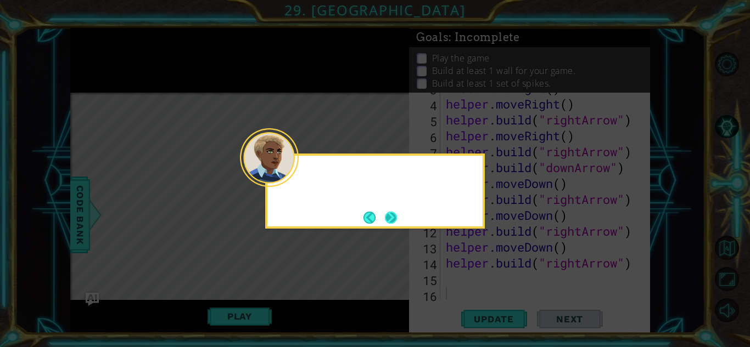
click at [392, 224] on button "Next" at bounding box center [391, 218] width 12 height 12
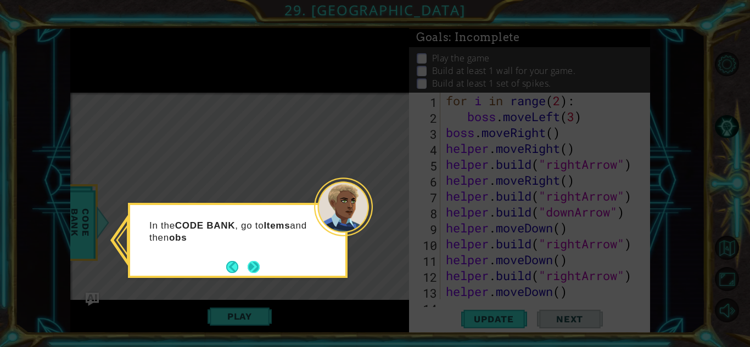
click at [250, 273] on button "Next" at bounding box center [253, 267] width 13 height 13
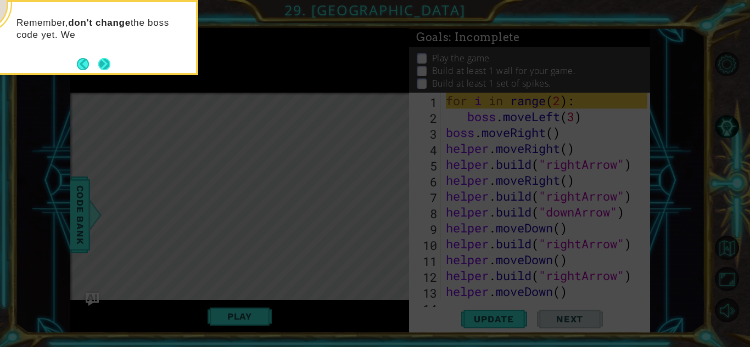
click at [108, 69] on button "Next" at bounding box center [104, 64] width 13 height 13
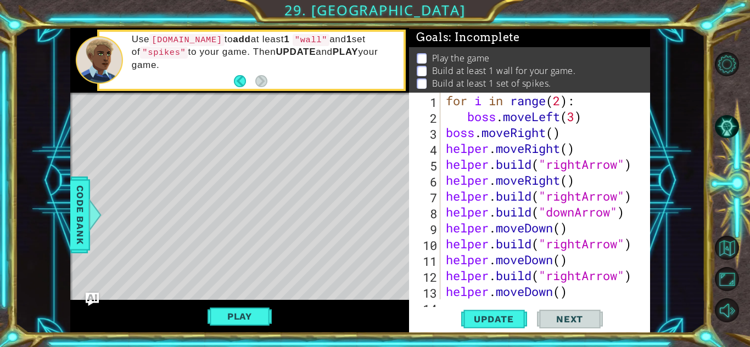
scroll to position [48, 0]
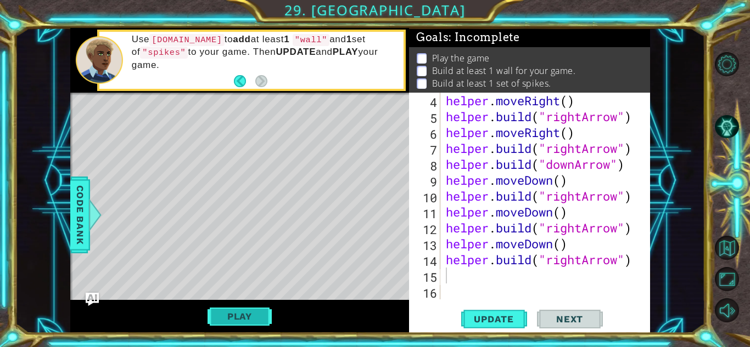
click at [235, 317] on button "Play" at bounding box center [239, 316] width 64 height 21
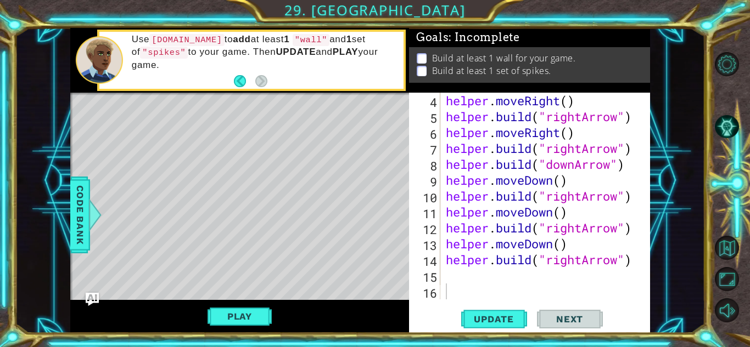
click at [182, 254] on div "Level Map" at bounding box center [323, 254] width 507 height 323
click at [231, 313] on button "Play" at bounding box center [239, 316] width 64 height 21
click at [235, 316] on button "Play" at bounding box center [239, 316] width 64 height 21
click at [558, 311] on button "Next" at bounding box center [570, 319] width 66 height 24
click at [450, 273] on div "helper . moveRight ( ) helper . build ( "rightArrow" ) helper . moveRight ( ) h…" at bounding box center [547, 212] width 209 height 239
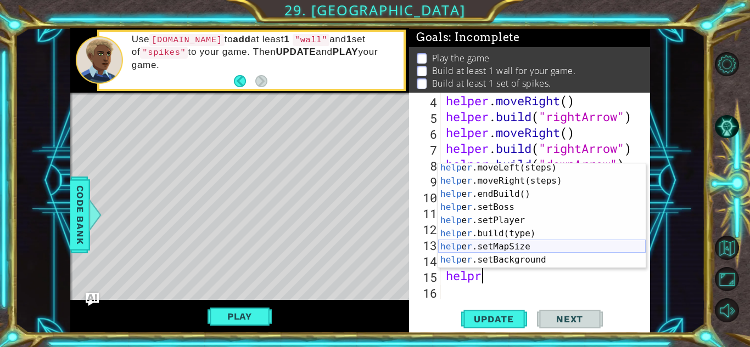
scroll to position [44, 0]
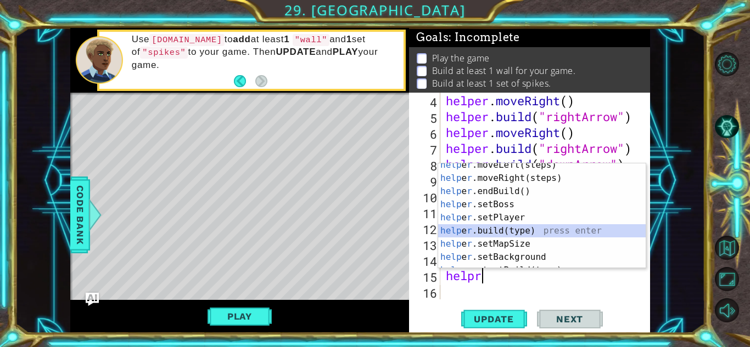
click at [518, 231] on div "help e r .moveLeft(steps) press enter help e r .moveRight(steps) press enter he…" at bounding box center [541, 225] width 207 height 132
type textarea "[DOMAIN_NAME]("wall")"
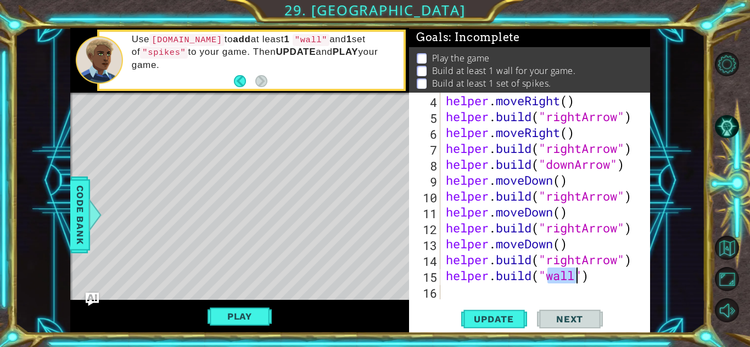
click at [481, 293] on div "helper . moveRight ( ) helper . build ( "rightArrow" ) helper . moveRight ( ) h…" at bounding box center [547, 212] width 209 height 239
click at [224, 324] on button "Play" at bounding box center [239, 316] width 64 height 21
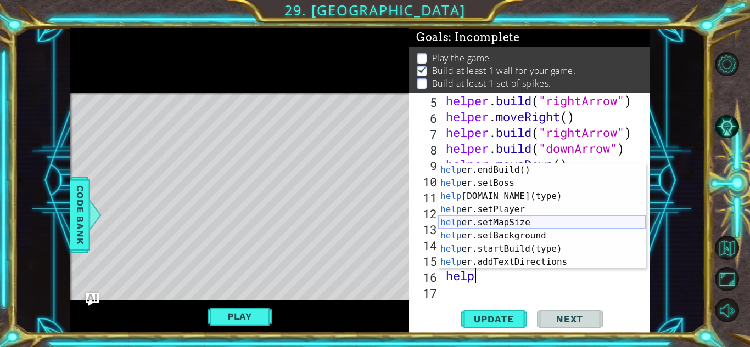
scroll to position [66, 0]
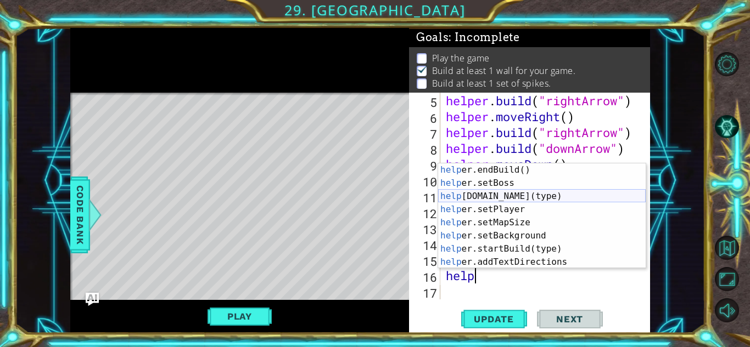
click at [516, 199] on div "help er.endBuild() press enter help er.setBoss press enter help [DOMAIN_NAME](t…" at bounding box center [541, 230] width 207 height 132
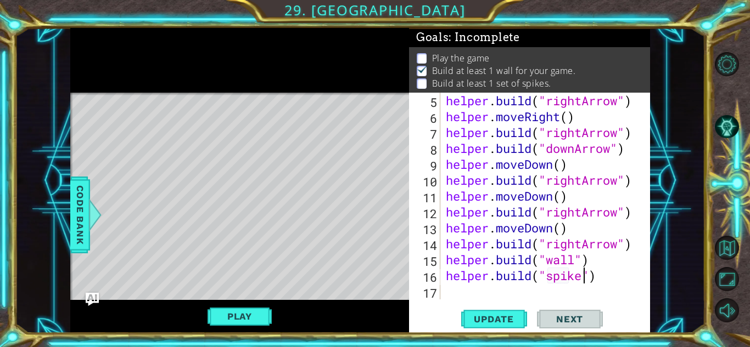
scroll to position [0, 6]
type textarea "[DOMAIN_NAME]("spike")"
click at [227, 315] on button "Play" at bounding box center [239, 316] width 64 height 21
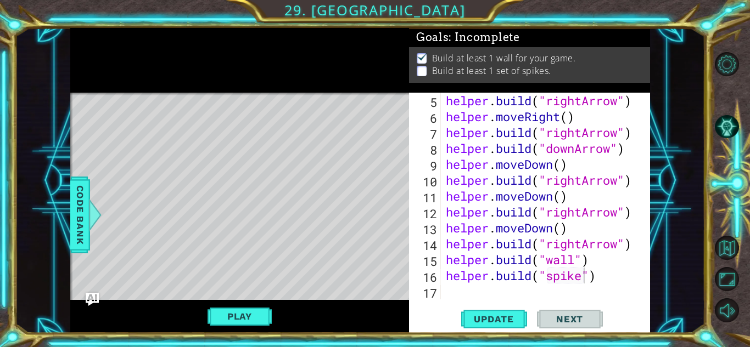
click at [240, 118] on div "Level Map" at bounding box center [323, 254] width 507 height 323
click at [478, 292] on div "helper . build ( "rightArrow" ) helper . moveRight ( ) helper . build ( "rightA…" at bounding box center [547, 212] width 209 height 239
click at [495, 317] on span "Update" at bounding box center [494, 319] width 62 height 11
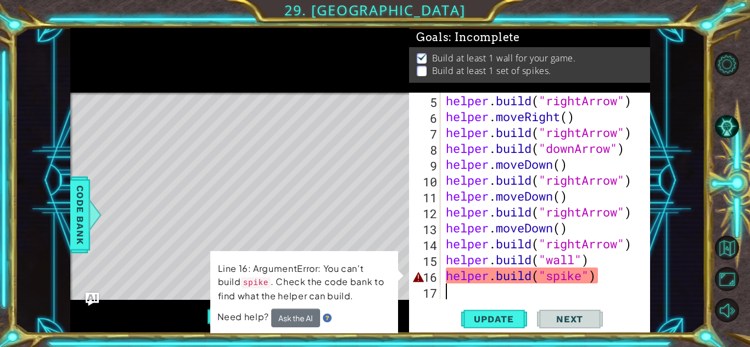
click at [583, 281] on div "helper . build ( "rightArrow" ) helper . moveRight ( ) helper . build ( "rightA…" at bounding box center [547, 212] width 209 height 239
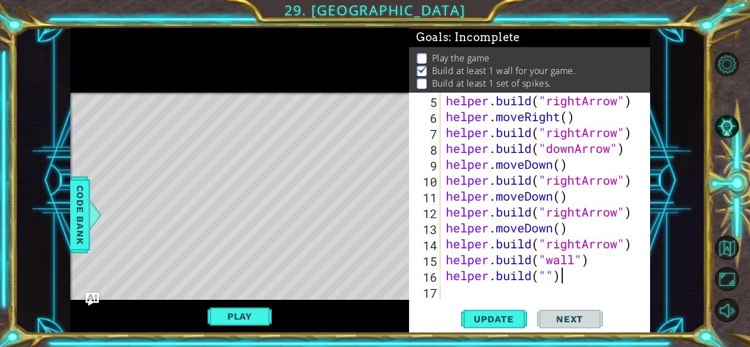
click at [586, 282] on div "helper . build ( "rightArrow" ) helper . moveRight ( ) helper . build ( "rightA…" at bounding box center [547, 212] width 209 height 239
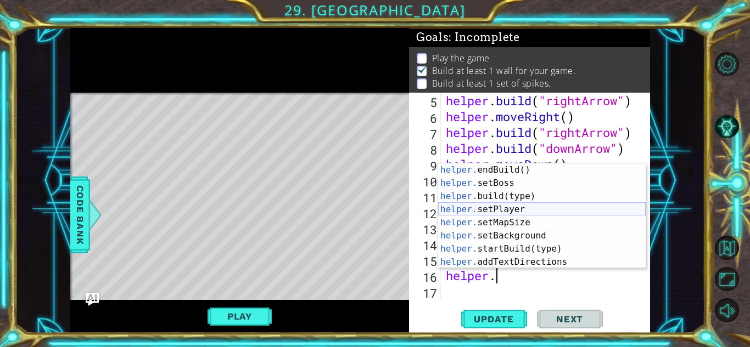
scroll to position [53, 0]
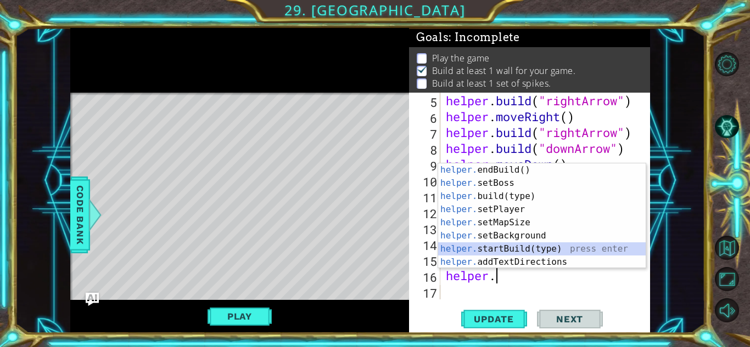
click at [520, 251] on div "helper. endBuild() press enter helper. setBoss press enter helper. build(type) …" at bounding box center [541, 230] width 207 height 132
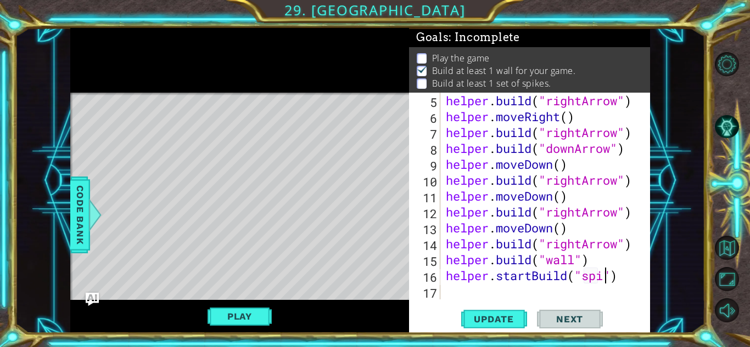
scroll to position [0, 8]
click at [504, 318] on span "Update" at bounding box center [494, 319] width 62 height 11
type textarea "[DOMAIN_NAME]("wall")"
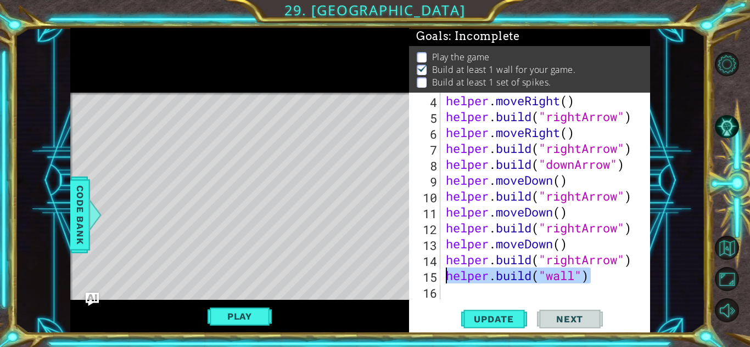
drag, startPoint x: 589, startPoint y: 274, endPoint x: 433, endPoint y: 276, distance: 156.4
click at [433, 276] on div "[DOMAIN_NAME]("wall") 4 5 6 7 8 9 10 11 12 13 14 15 16 helper . moveRight ( ) h…" at bounding box center [528, 196] width 238 height 207
click at [616, 263] on div "helper . moveRight ( ) helper . build ( "rightArrow" ) helper . moveRight ( ) h…" at bounding box center [547, 212] width 209 height 239
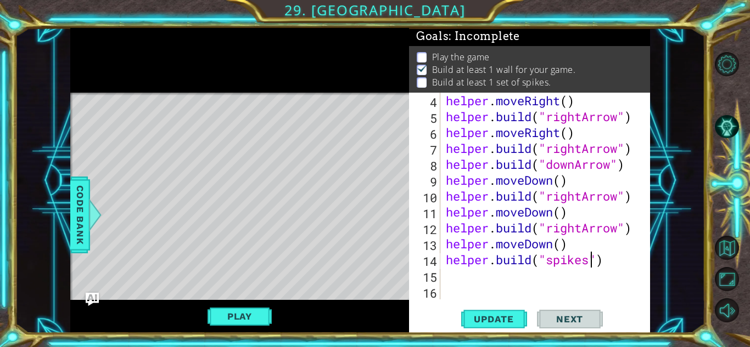
scroll to position [0, 7]
type textarea "[DOMAIN_NAME]("spikes")"
click at [512, 316] on span "Update" at bounding box center [494, 319] width 62 height 11
click at [450, 277] on div "helper . moveRight ( ) helper . build ( "rightArrow" ) helper . moveRight ( ) h…" at bounding box center [547, 212] width 209 height 239
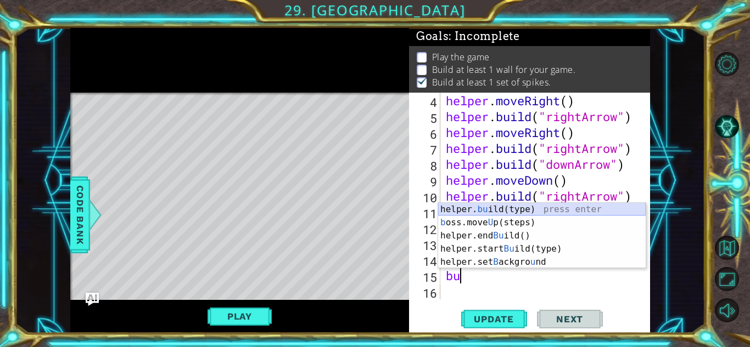
click at [499, 207] on div "helper. bu ild(type) press enter b oss.move U p(steps) press enter helper.end B…" at bounding box center [541, 249] width 207 height 92
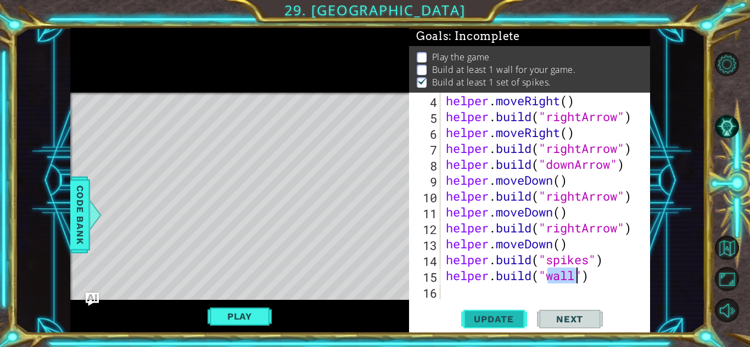
type textarea "[DOMAIN_NAME]("wall")"
click at [515, 321] on span "Update" at bounding box center [494, 319] width 62 height 11
click at [271, 319] on button "Play" at bounding box center [239, 316] width 64 height 21
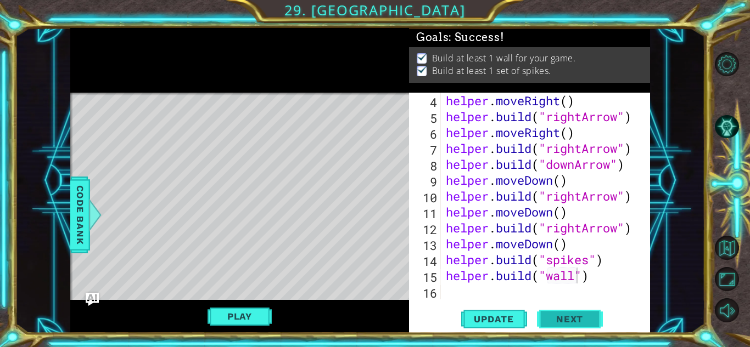
click at [551, 322] on span "Next" at bounding box center [569, 321] width 49 height 11
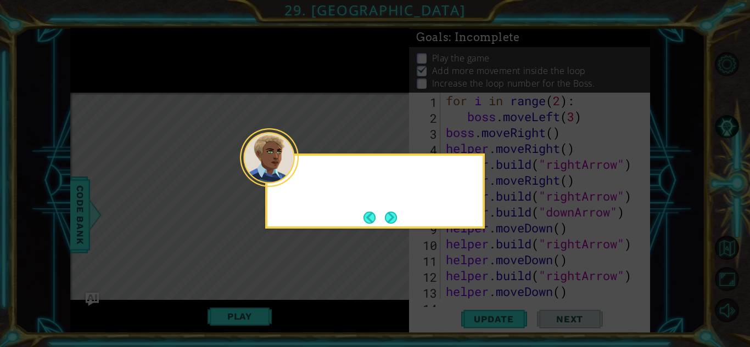
scroll to position [2, 0]
click at [390, 223] on button "Next" at bounding box center [390, 217] width 19 height 19
click at [390, 223] on icon at bounding box center [375, 173] width 750 height 347
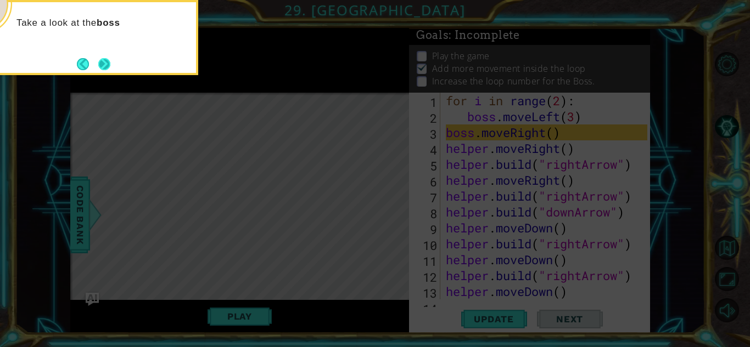
click at [105, 64] on button "Next" at bounding box center [104, 64] width 15 height 15
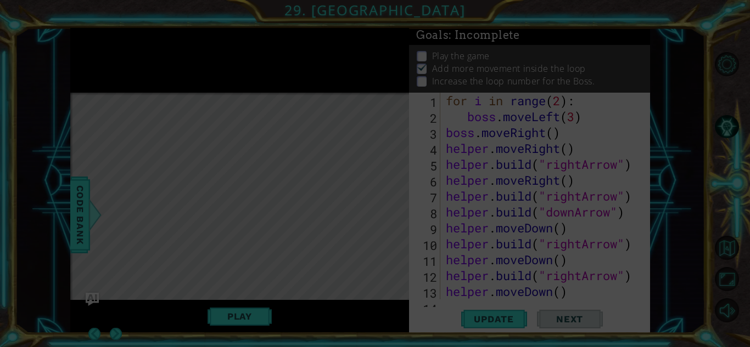
click at [105, 64] on icon at bounding box center [375, 173] width 750 height 347
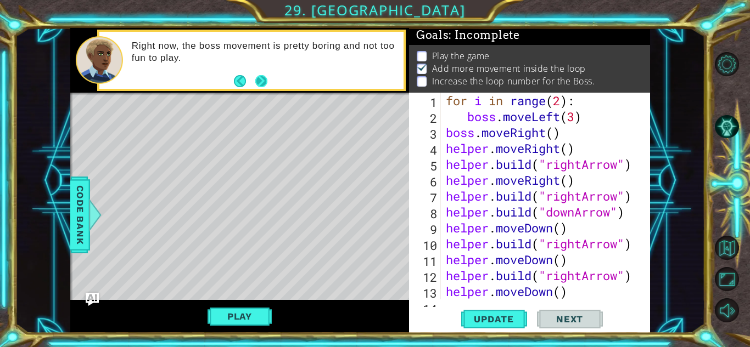
click at [263, 84] on button "Next" at bounding box center [261, 81] width 13 height 13
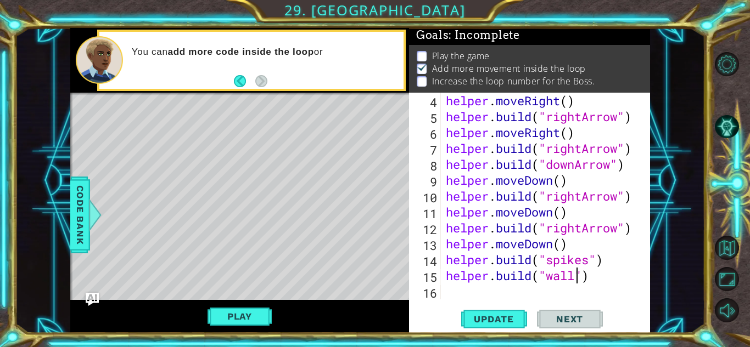
scroll to position [48, 0]
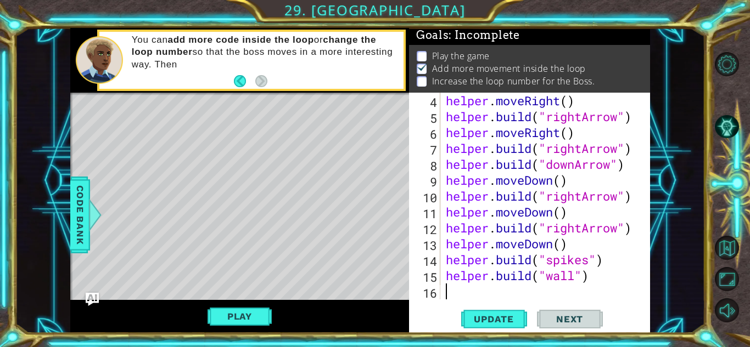
click at [453, 294] on div "helper . moveRight ( ) helper . build ( "rightArrow" ) helper . moveRight ( ) h…" at bounding box center [547, 212] width 209 height 239
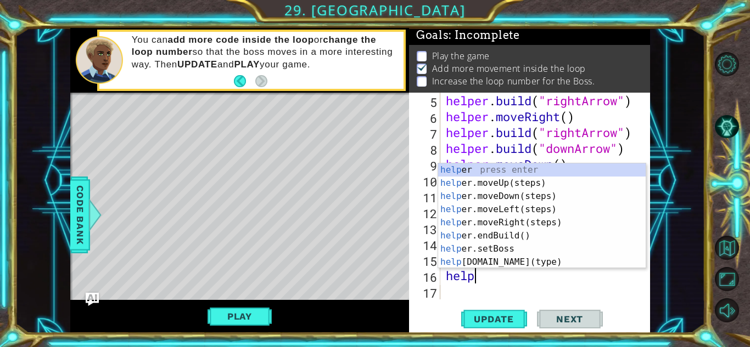
scroll to position [0, 1]
type textarea "h"
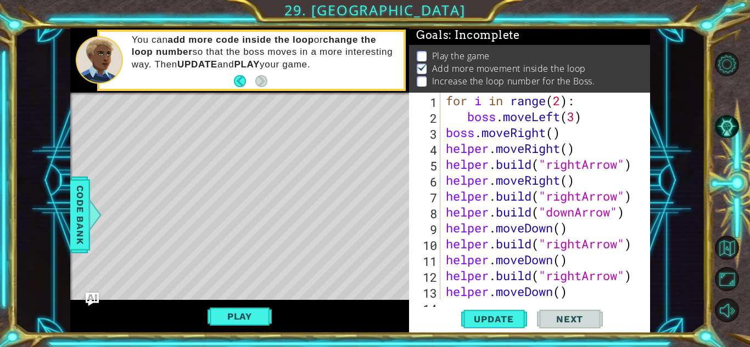
scroll to position [0, 0]
click at [577, 118] on div "for i in range ( 2 ) : boss . moveLeft ( 3 ) boss . moveRight ( ) helper . move…" at bounding box center [547, 212] width 209 height 239
click at [488, 315] on span "Update" at bounding box center [494, 319] width 62 height 11
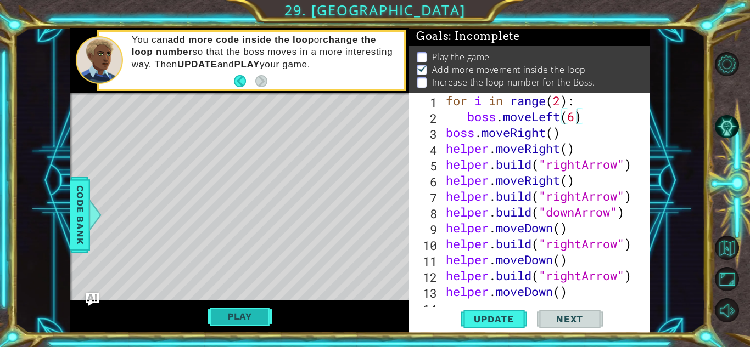
click at [243, 306] on button "Play" at bounding box center [239, 316] width 64 height 21
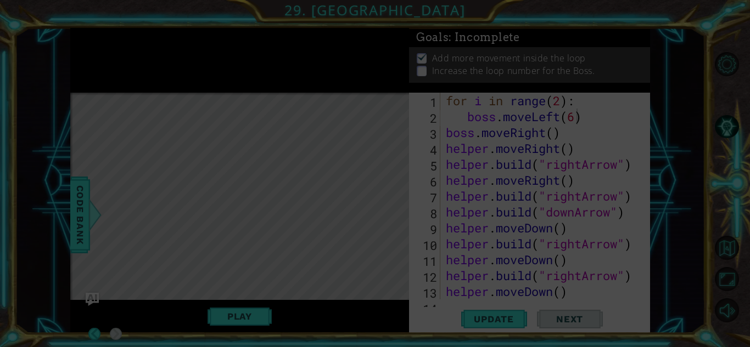
scroll to position [0, 0]
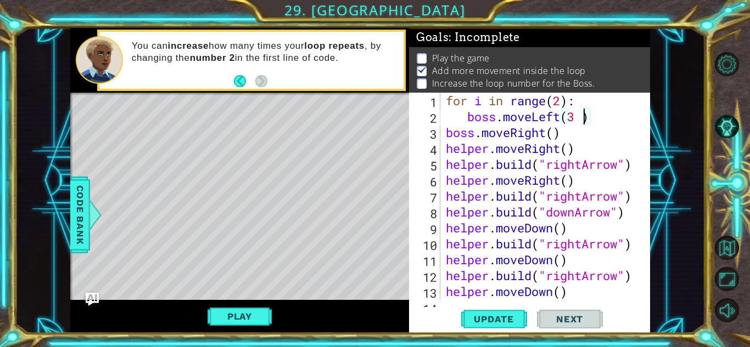
click at [553, 129] on div "for i in range ( 2 ) : boss . moveLeft ( 3 ) boss . moveRight ( ) helper . move…" at bounding box center [547, 212] width 209 height 239
click at [583, 118] on div "for i in range ( 2 ) : boss . moveLeft ( 3 ) boss . moveRight ( 3 ) helper . mo…" at bounding box center [547, 212] width 209 height 239
click at [564, 102] on div "for i in range ( 2 ) : boss . moveLeft ( 4 ) boss . moveRight ( 3 ) helper . mo…" at bounding box center [547, 212] width 209 height 239
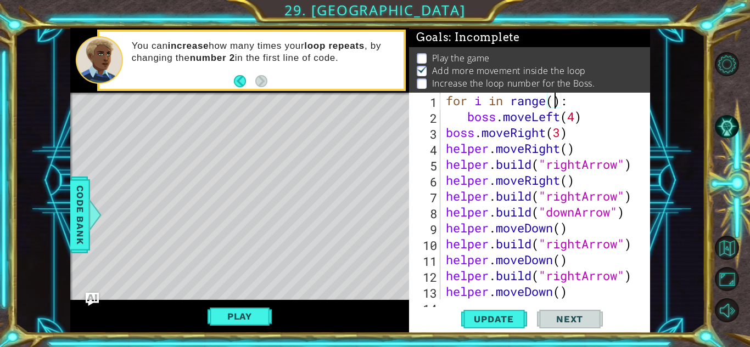
scroll to position [0, 5]
type textarea "for i in range(3):"
click at [505, 316] on span "Update" at bounding box center [494, 319] width 62 height 11
click at [243, 322] on button "Play" at bounding box center [239, 316] width 64 height 21
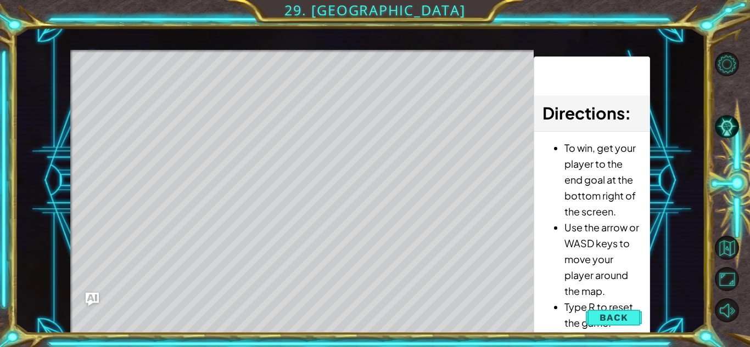
click at [333, 311] on div "Level Map" at bounding box center [323, 211] width 507 height 323
